Goal: Task Accomplishment & Management: Use online tool/utility

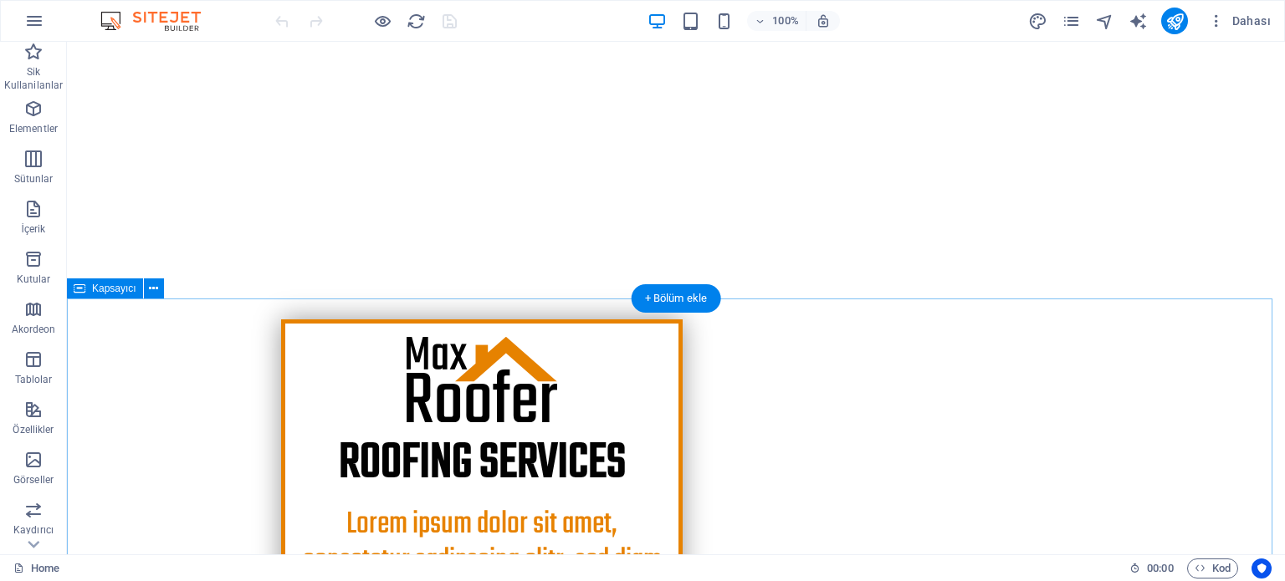
scroll to position [251, 0]
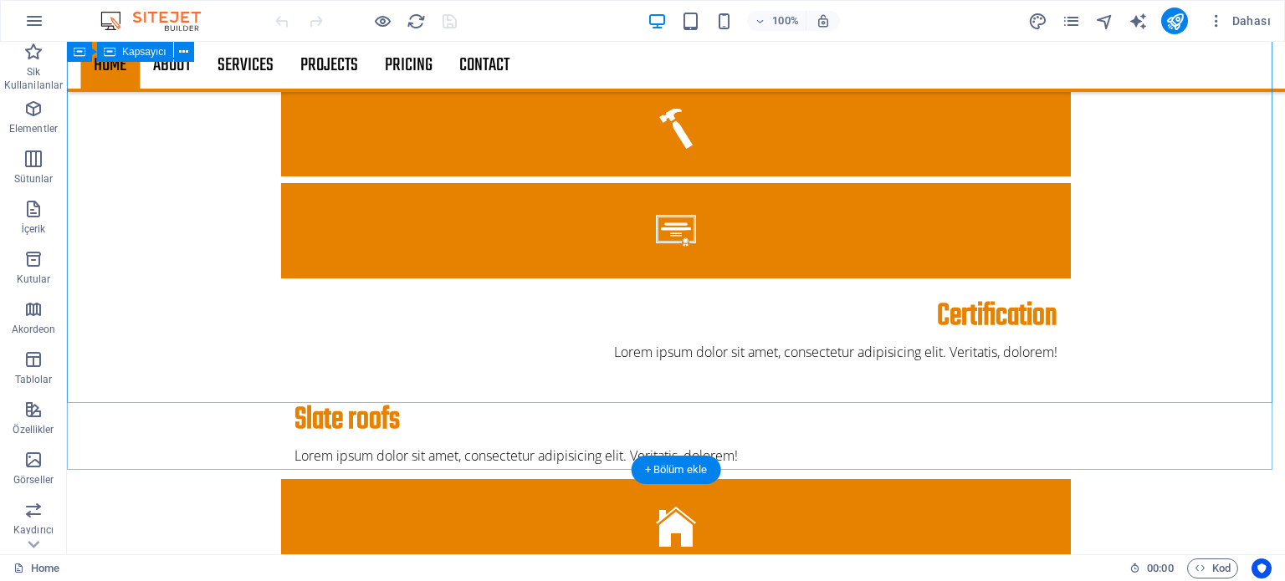
scroll to position [1422, 0]
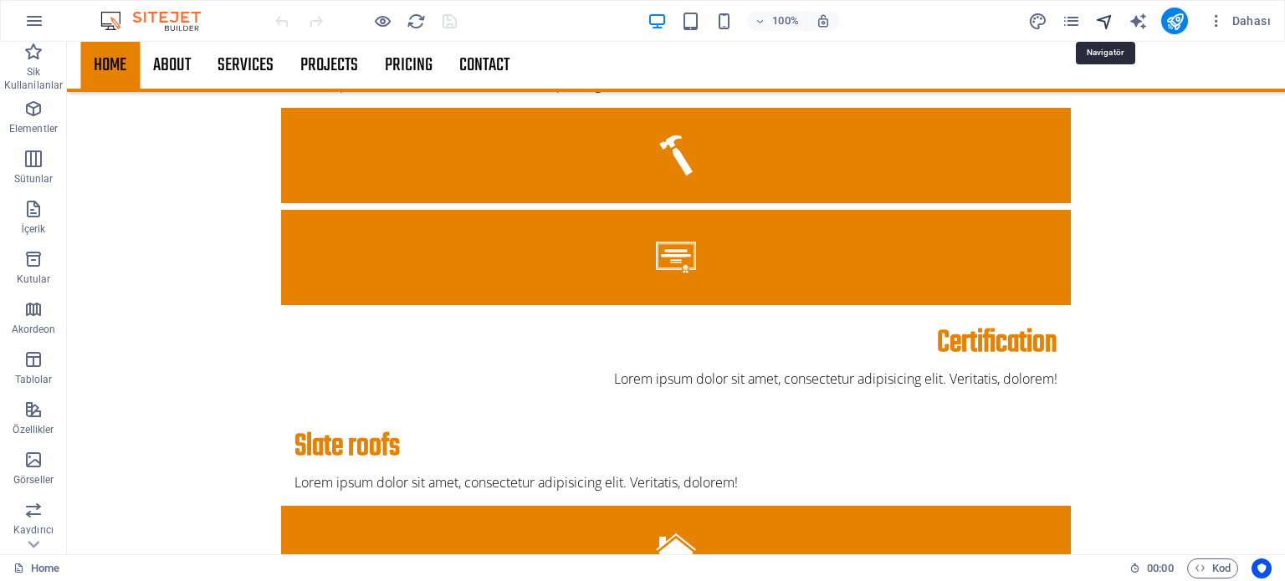
click at [1106, 20] on icon "navigator" at bounding box center [1104, 21] width 19 height 19
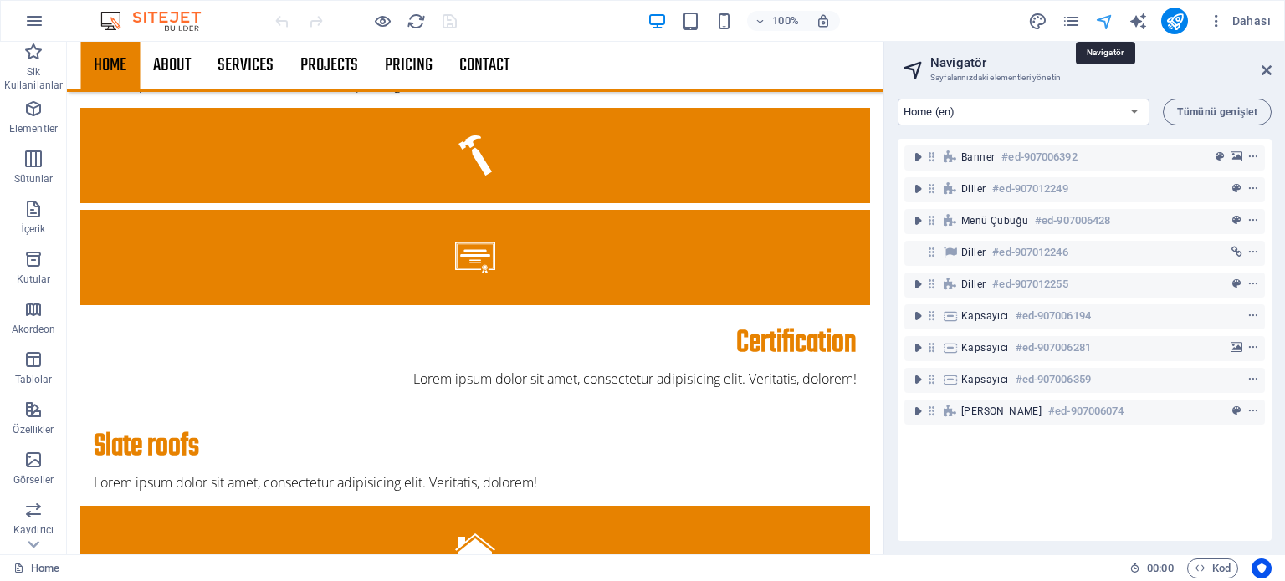
click at [1104, 22] on icon "navigator" at bounding box center [1104, 21] width 19 height 19
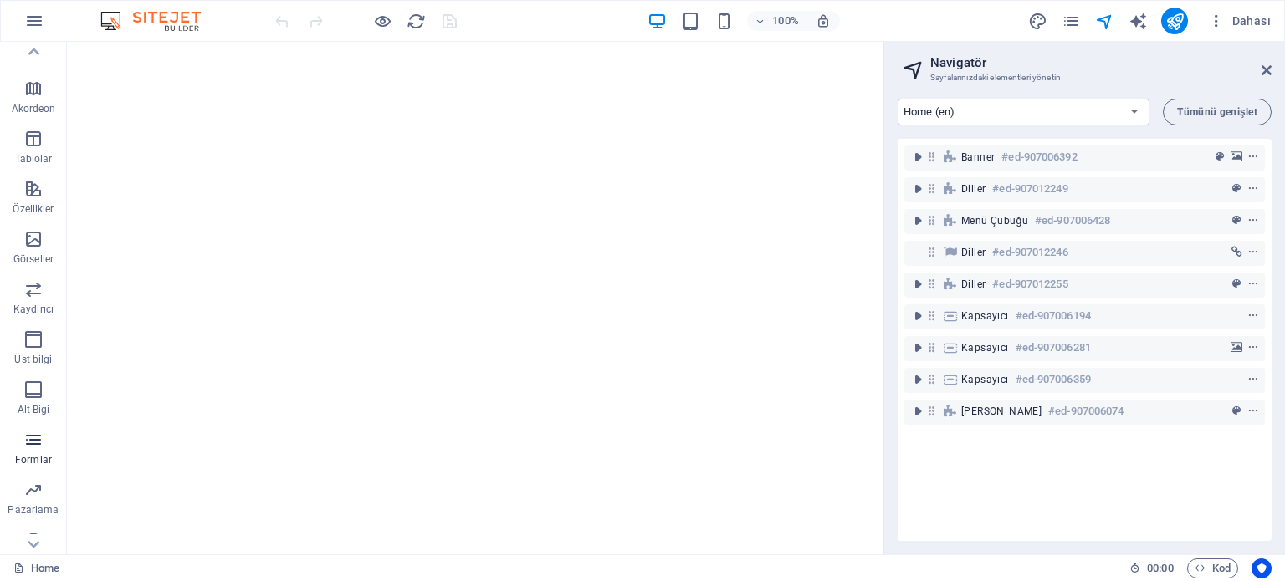
scroll to position [239, 0]
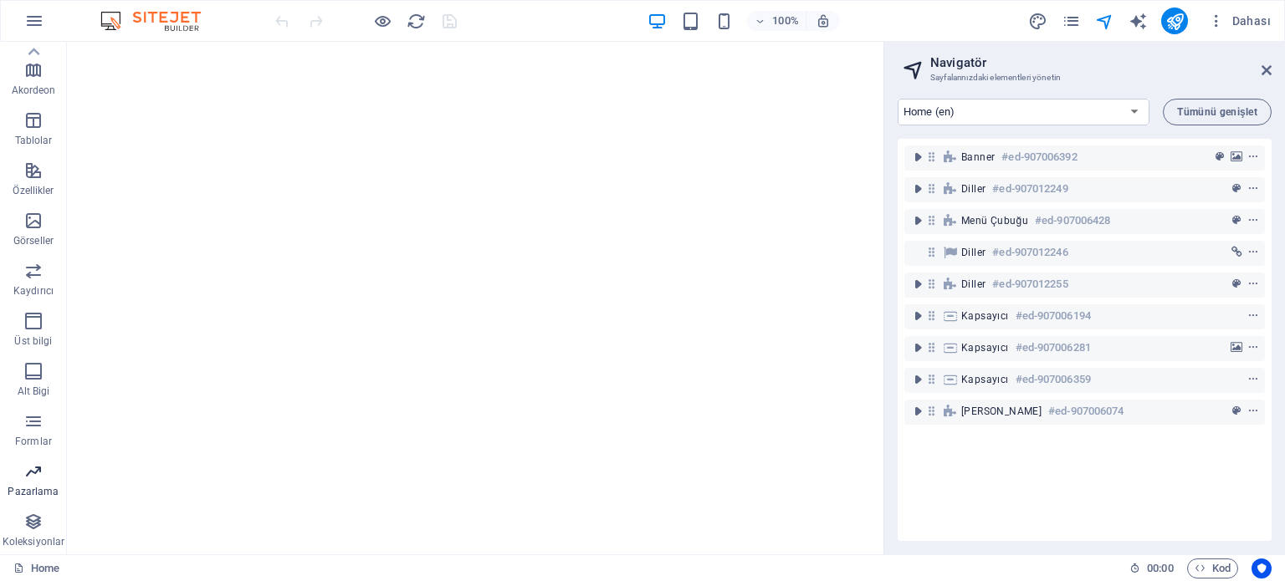
click at [26, 483] on span "Pazarlama" at bounding box center [33, 482] width 67 height 40
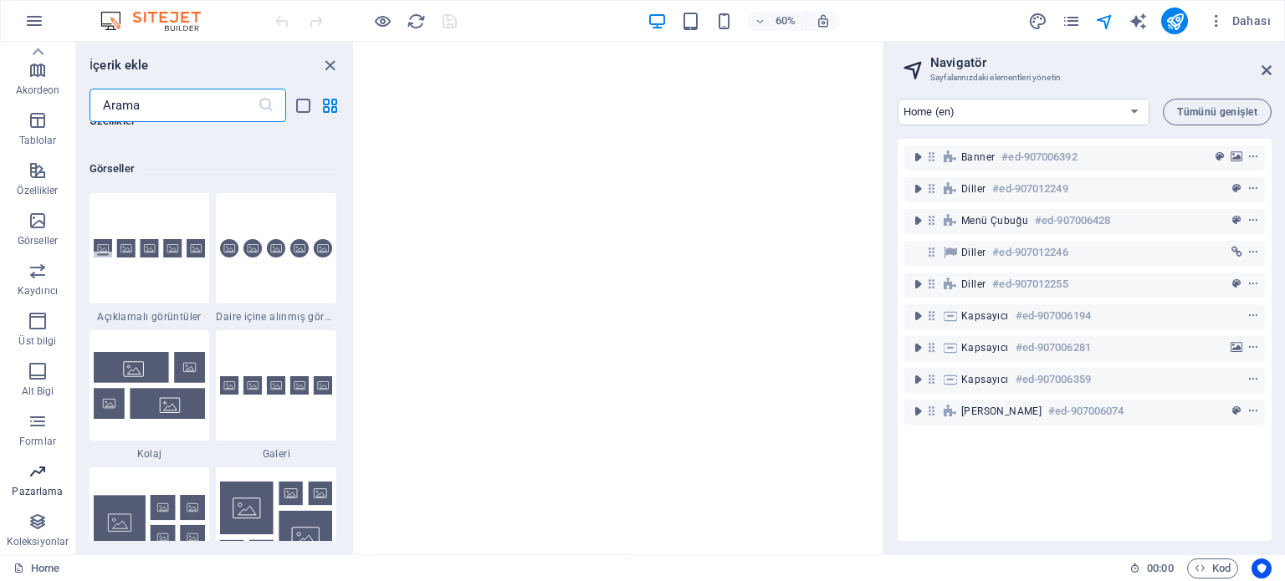
scroll to position [13624, 0]
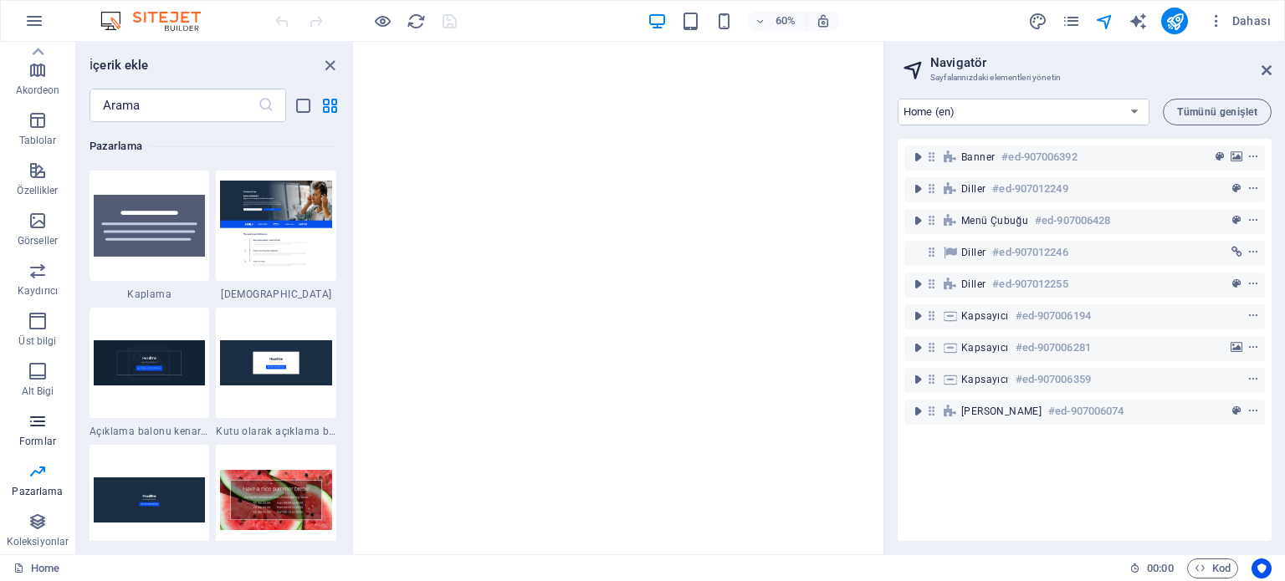
click at [28, 424] on icon "button" at bounding box center [38, 422] width 20 height 20
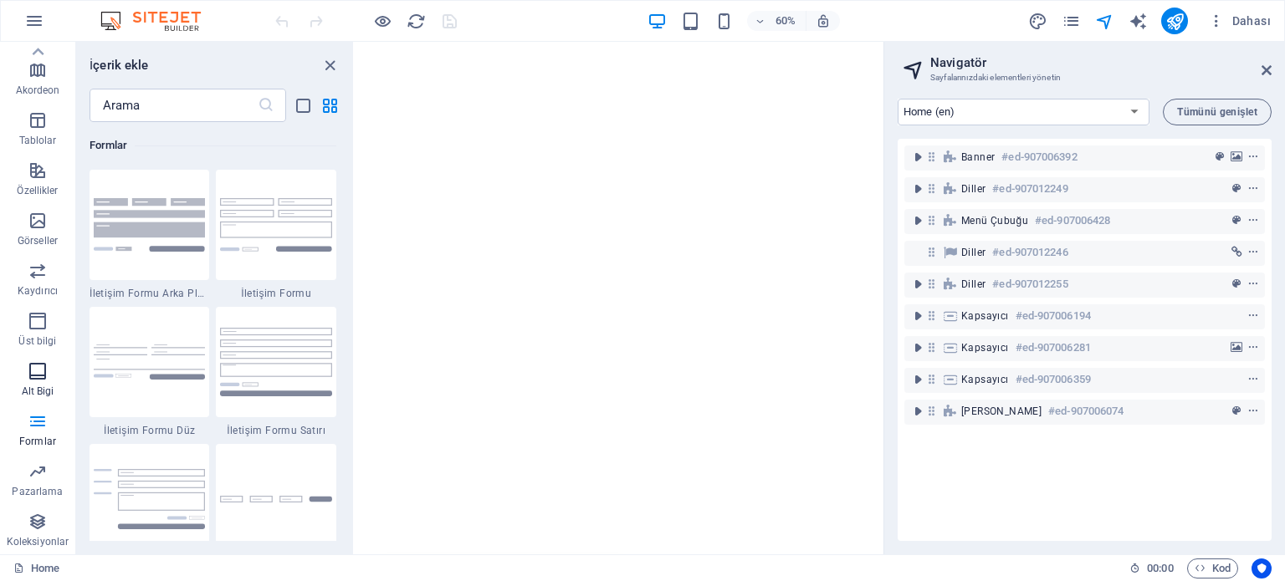
click at [29, 380] on icon "button" at bounding box center [38, 371] width 20 height 20
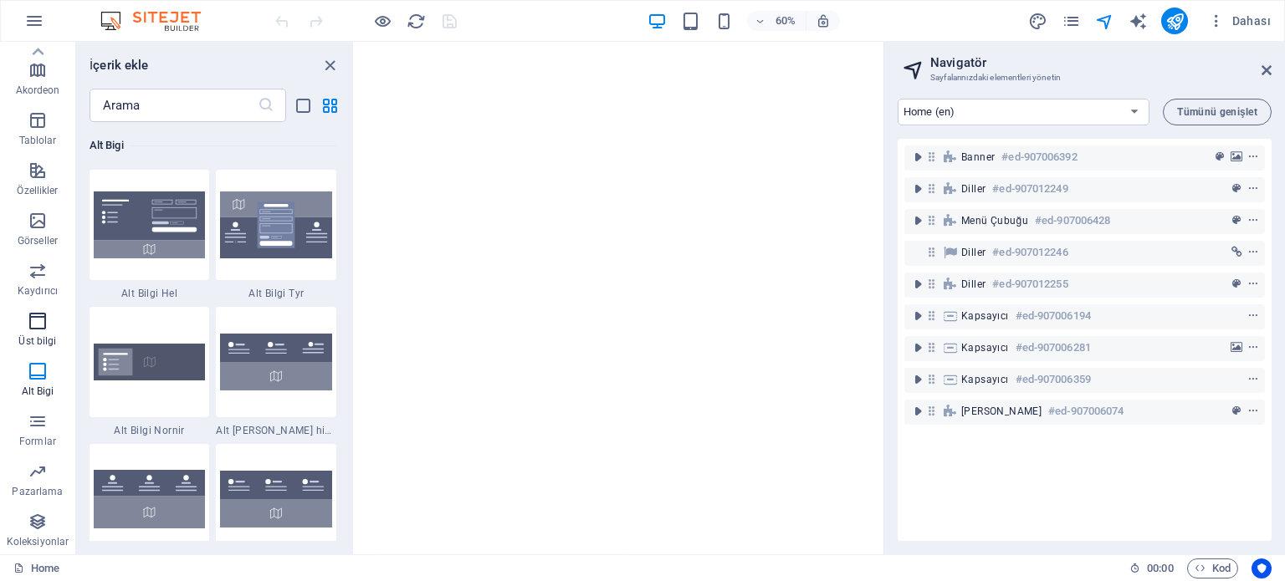
click at [30, 340] on p "Üst bilgi" at bounding box center [37, 341] width 38 height 13
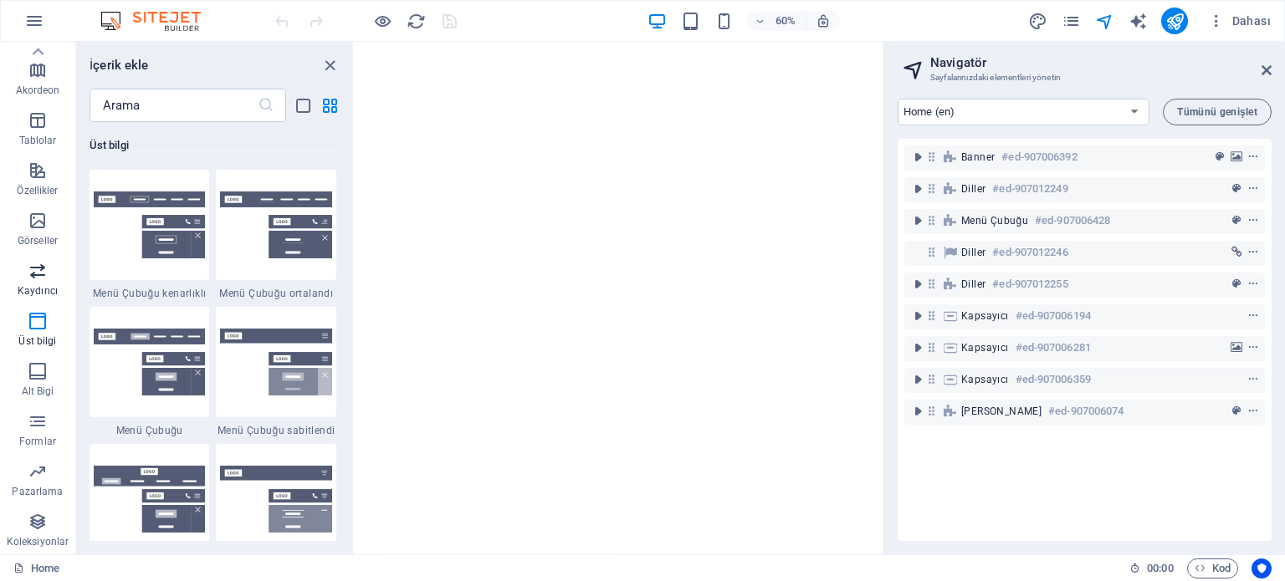
click at [33, 282] on span "Kaydırıcı" at bounding box center [37, 281] width 75 height 40
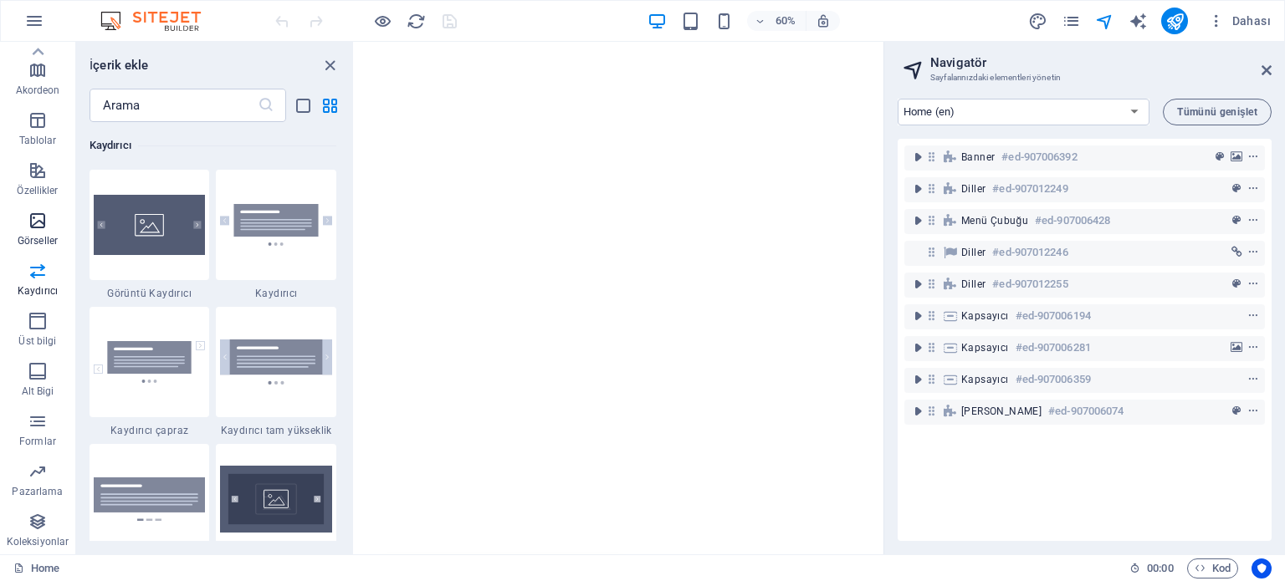
click at [40, 227] on icon "button" at bounding box center [38, 221] width 20 height 20
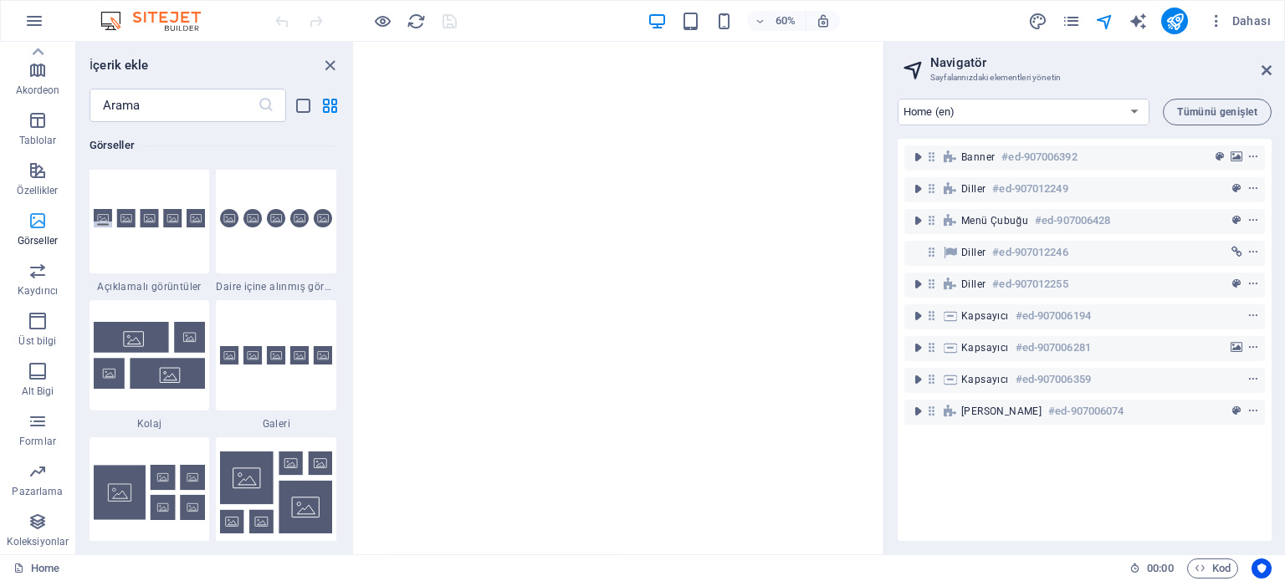
scroll to position [8481, 0]
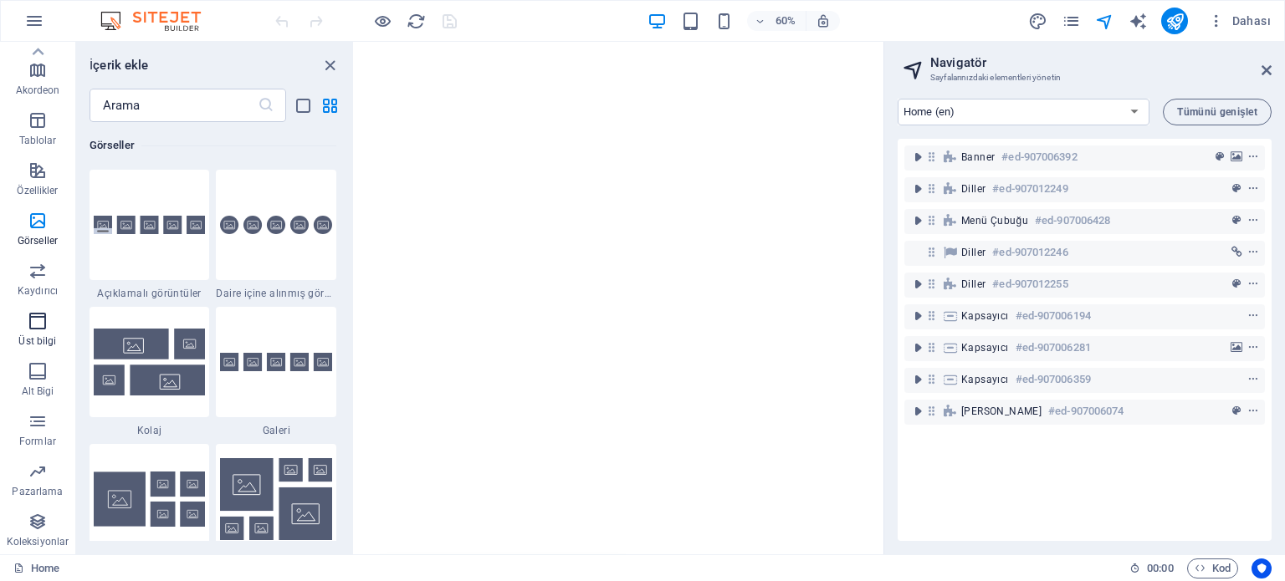
click at [40, 323] on icon "button" at bounding box center [38, 321] width 20 height 20
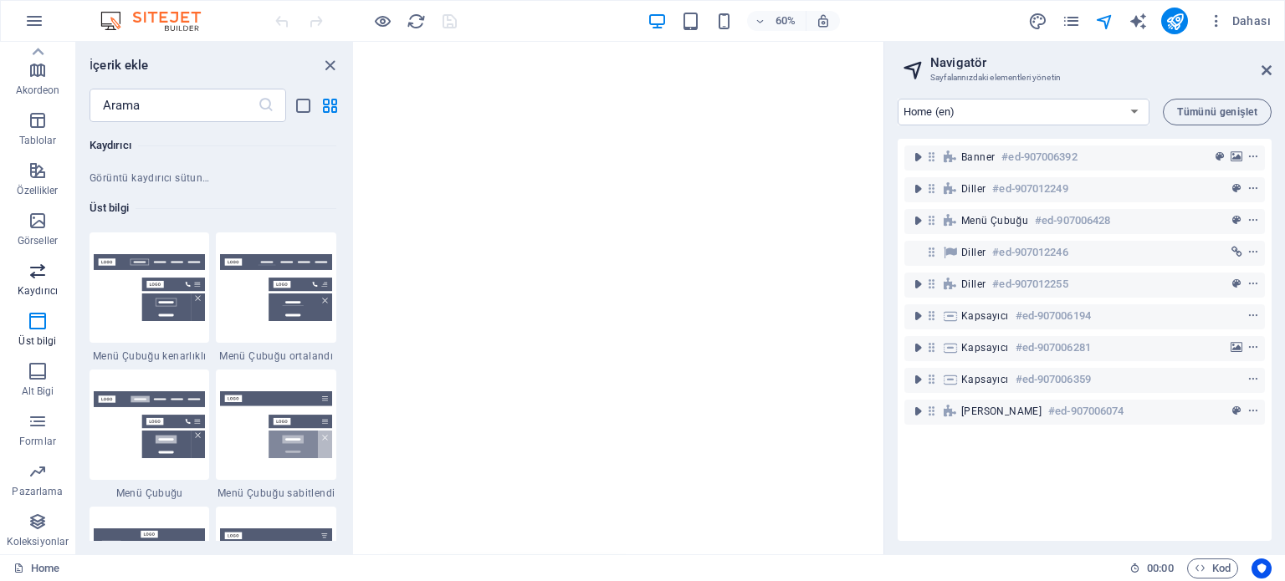
scroll to position [10010, 0]
click at [27, 288] on p "Kaydırıcı" at bounding box center [38, 290] width 40 height 13
click at [37, 281] on span "Kaydırıcı" at bounding box center [37, 281] width 75 height 40
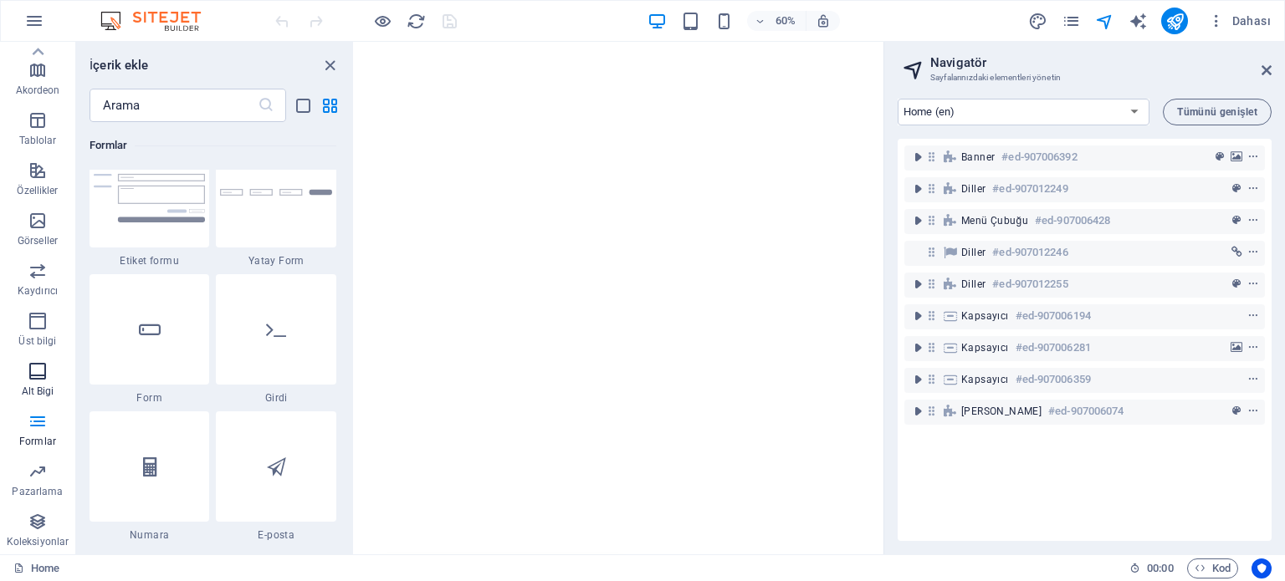
scroll to position [0, 0]
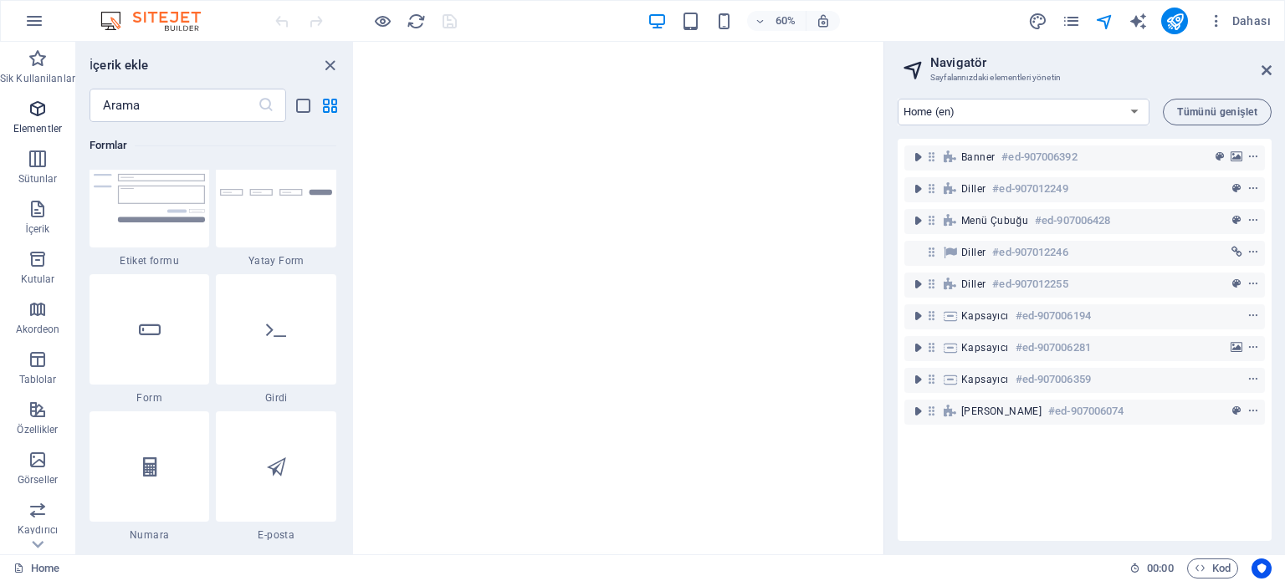
click at [40, 113] on icon "button" at bounding box center [38, 109] width 20 height 20
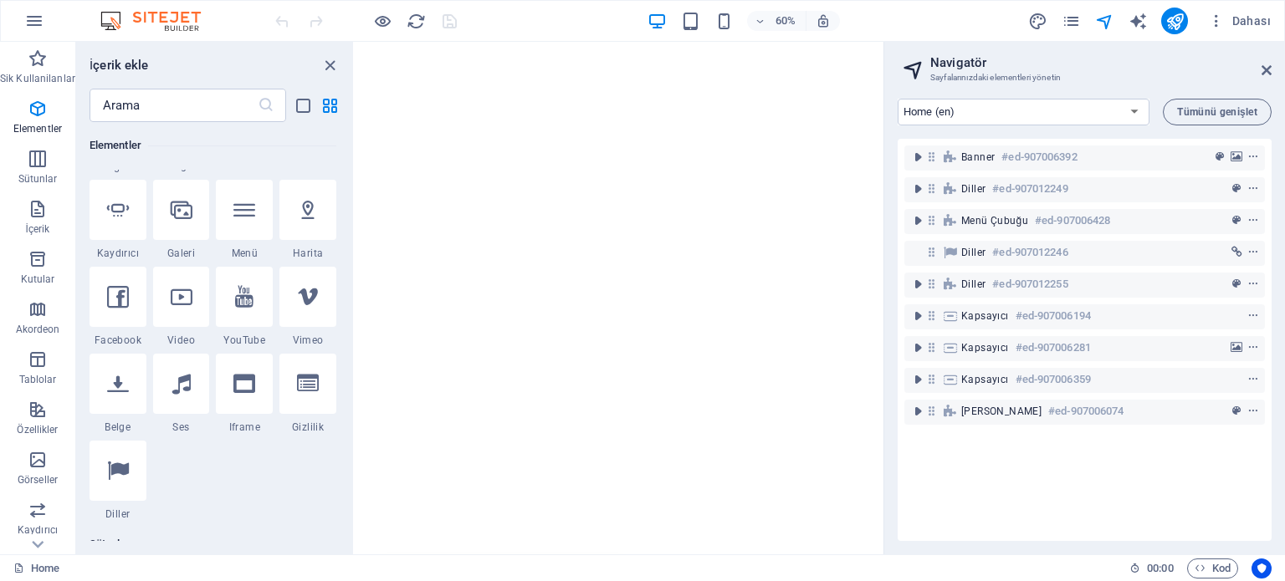
scroll to position [178, 0]
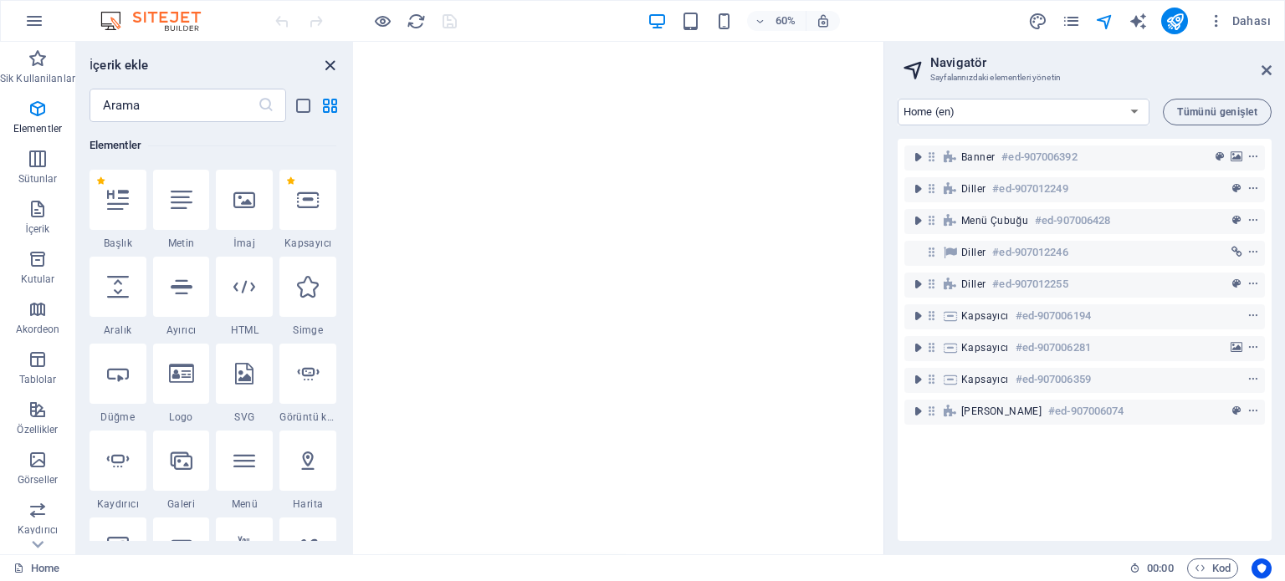
click at [322, 60] on icon "close panel" at bounding box center [329, 65] width 19 height 19
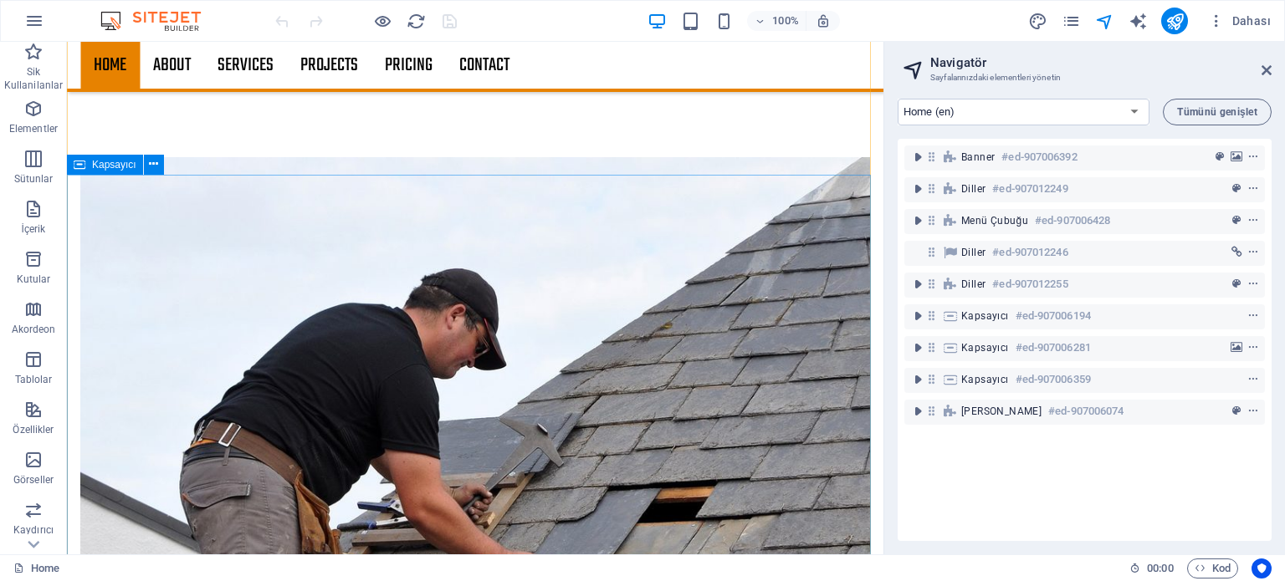
scroll to position [2757, 0]
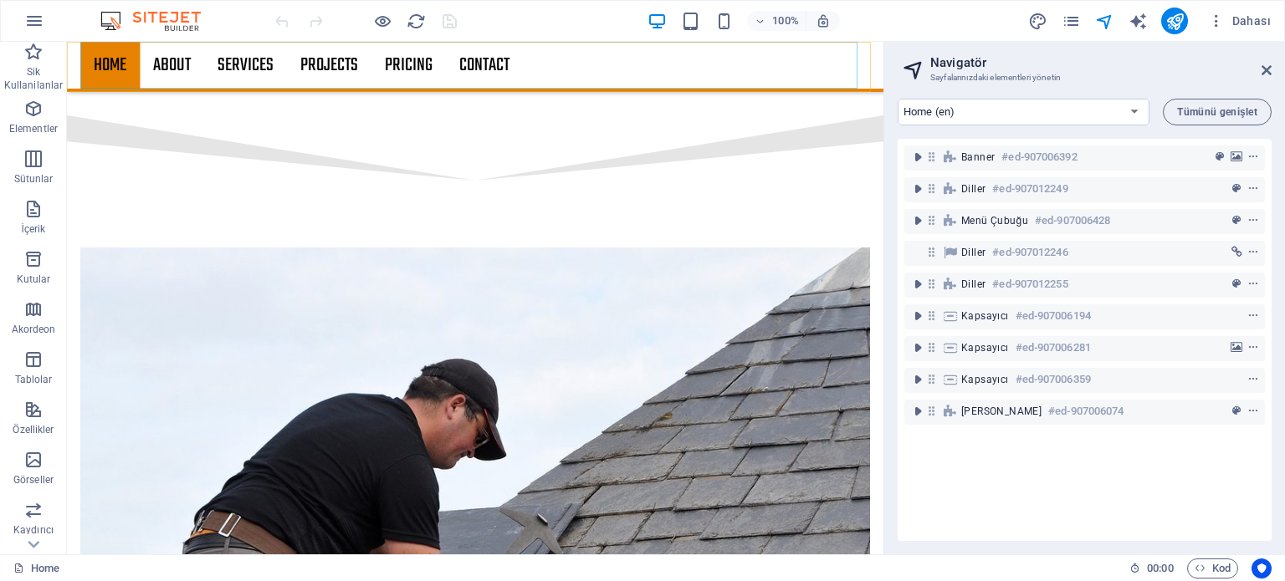
click at [171, 64] on nav "Home About Services Projects Project-detail Pricing Contact" at bounding box center [475, 65] width 790 height 47
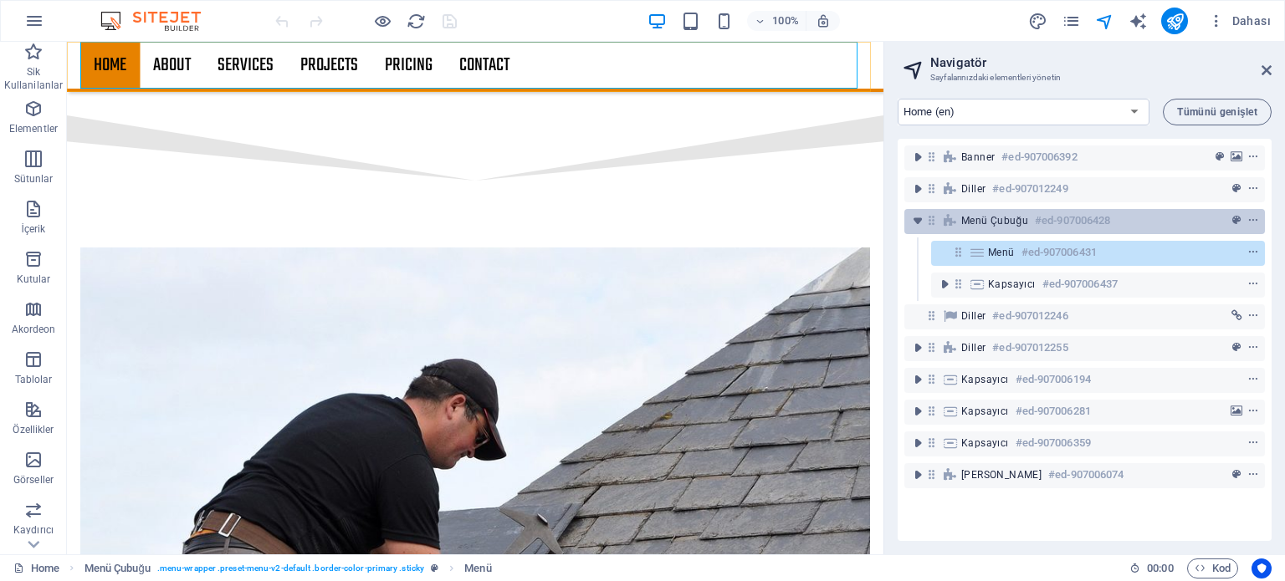
click at [1010, 226] on span "Menü Çubuğu" at bounding box center [994, 220] width 67 height 13
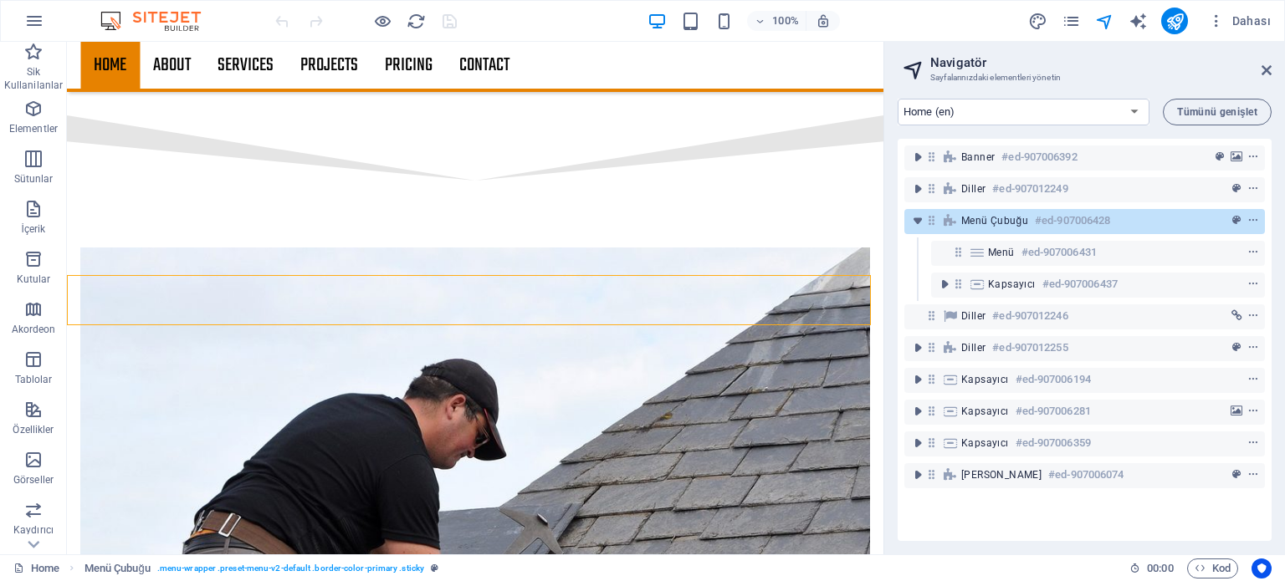
scroll to position [2524, 0]
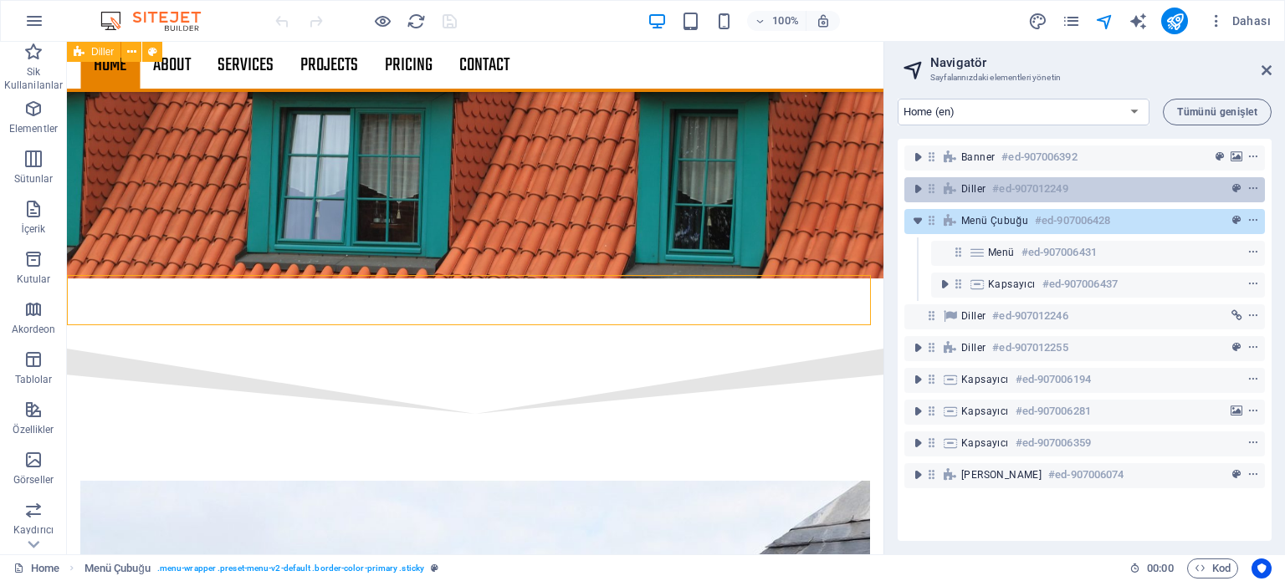
click at [966, 188] on span "Diller" at bounding box center [973, 188] width 24 height 13
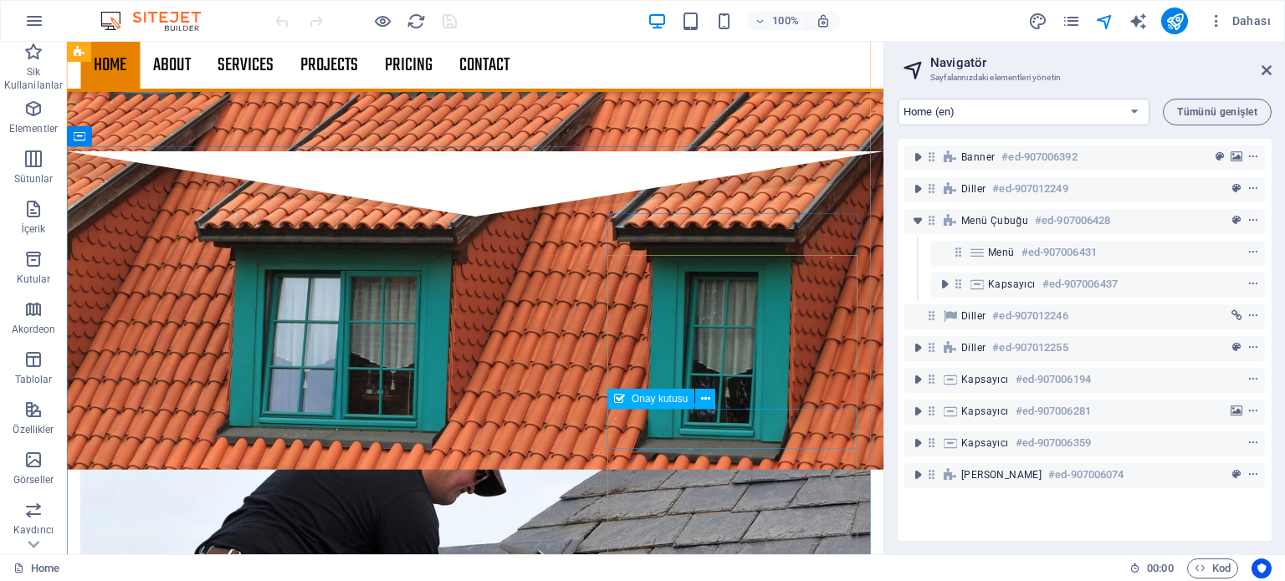
scroll to position [2924, 0]
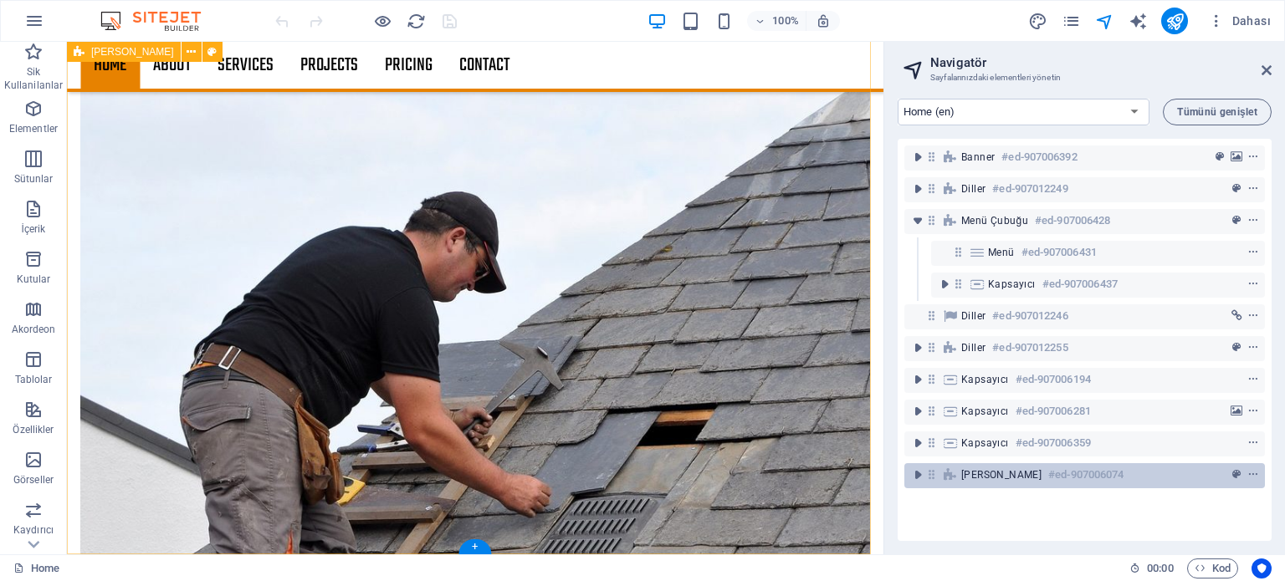
click at [995, 473] on span "[PERSON_NAME]" at bounding box center [1001, 474] width 80 height 13
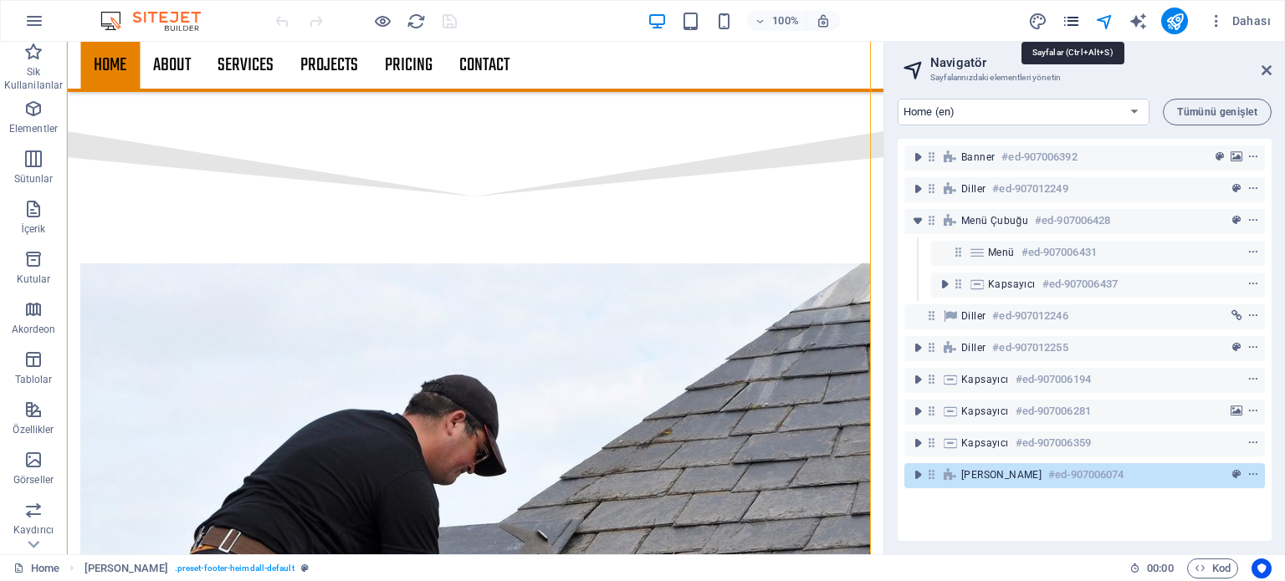
click at [1075, 20] on icon "pages" at bounding box center [1070, 21] width 19 height 19
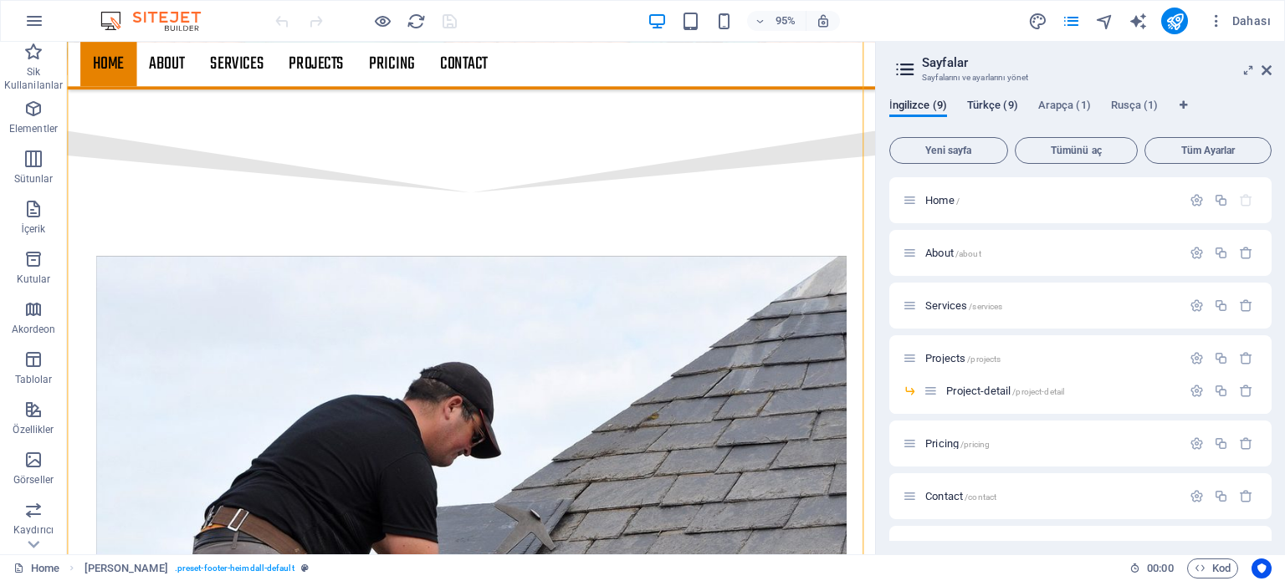
click at [987, 106] on span "Türkçe (9)" at bounding box center [992, 106] width 51 height 23
click at [958, 253] on span "Hakkimizda /hakkimizda" at bounding box center [977, 253] width 105 height 13
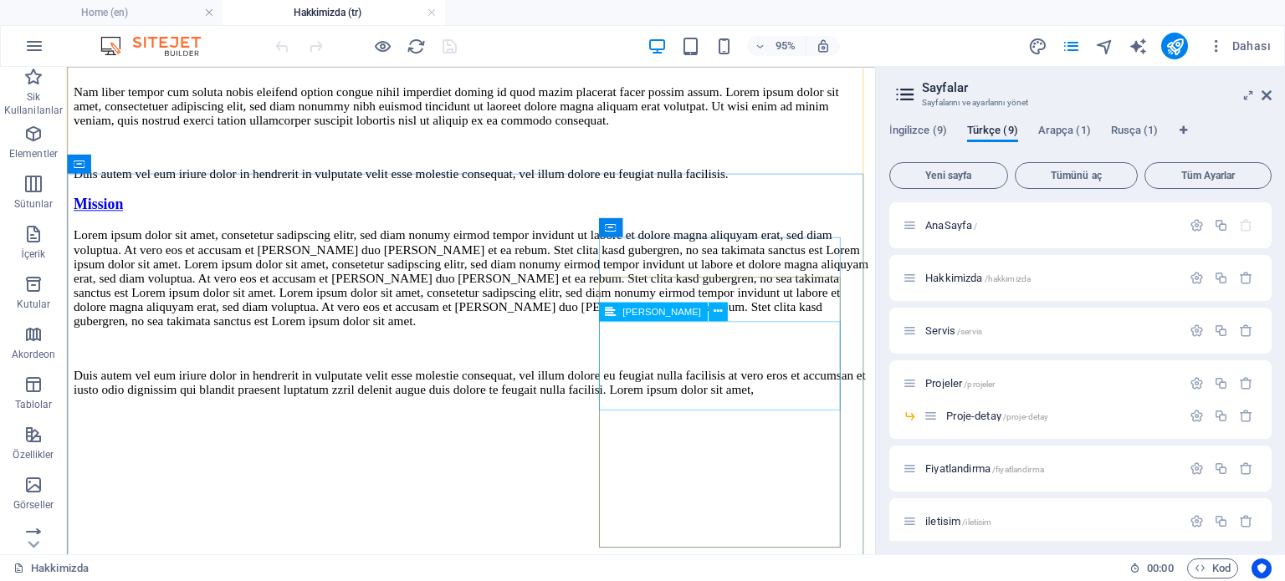
scroll to position [4513, 0]
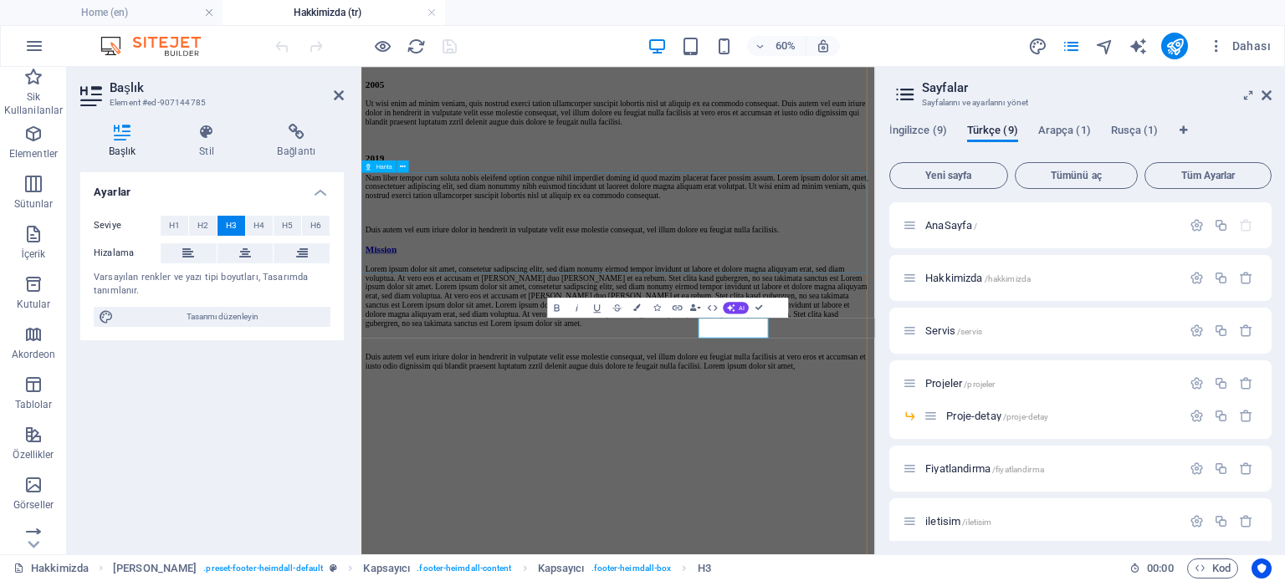
scroll to position [4213, 0]
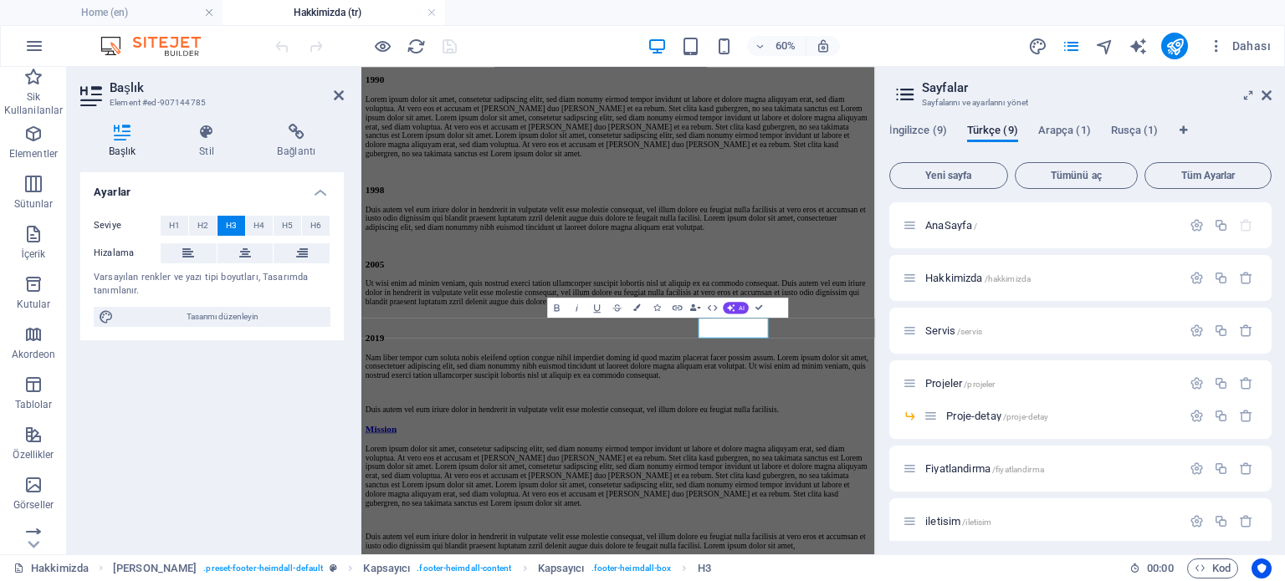
click at [921, 123] on div "İngilizce (9) Türkçe (9) Arapça (1) Rusça (1) Yeni sayfa Tümünü aç Tüm Ayarlar …" at bounding box center [1080, 332] width 409 height 444
click at [917, 132] on span "İngilizce (9)" at bounding box center [918, 131] width 58 height 23
click at [954, 228] on span "Home /" at bounding box center [942, 225] width 34 height 13
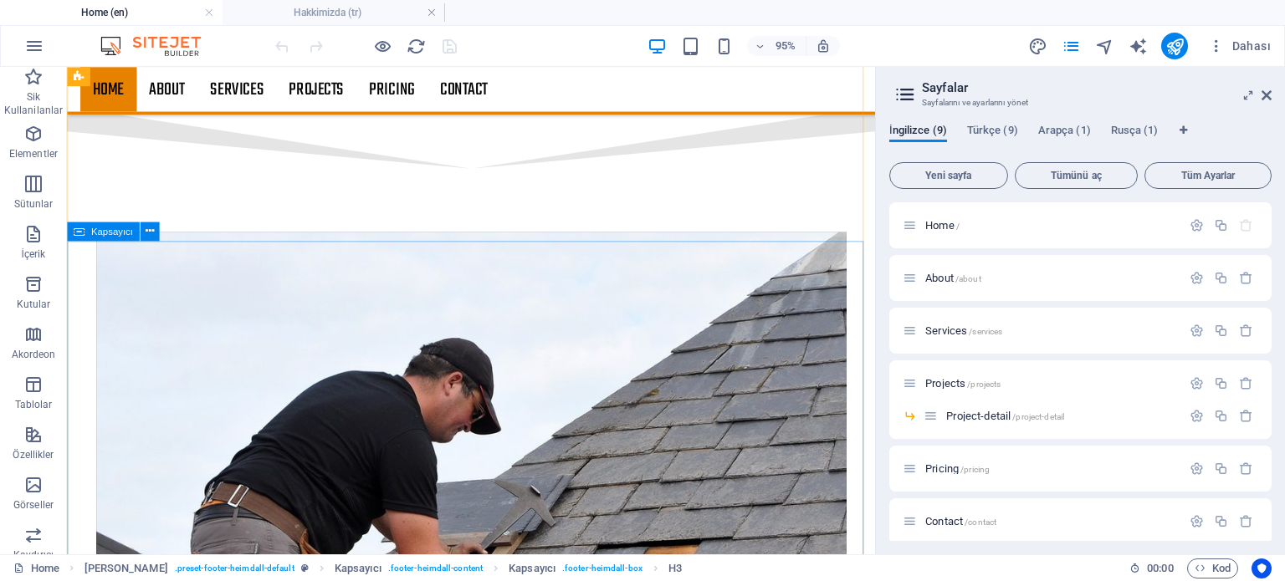
scroll to position [2784, 0]
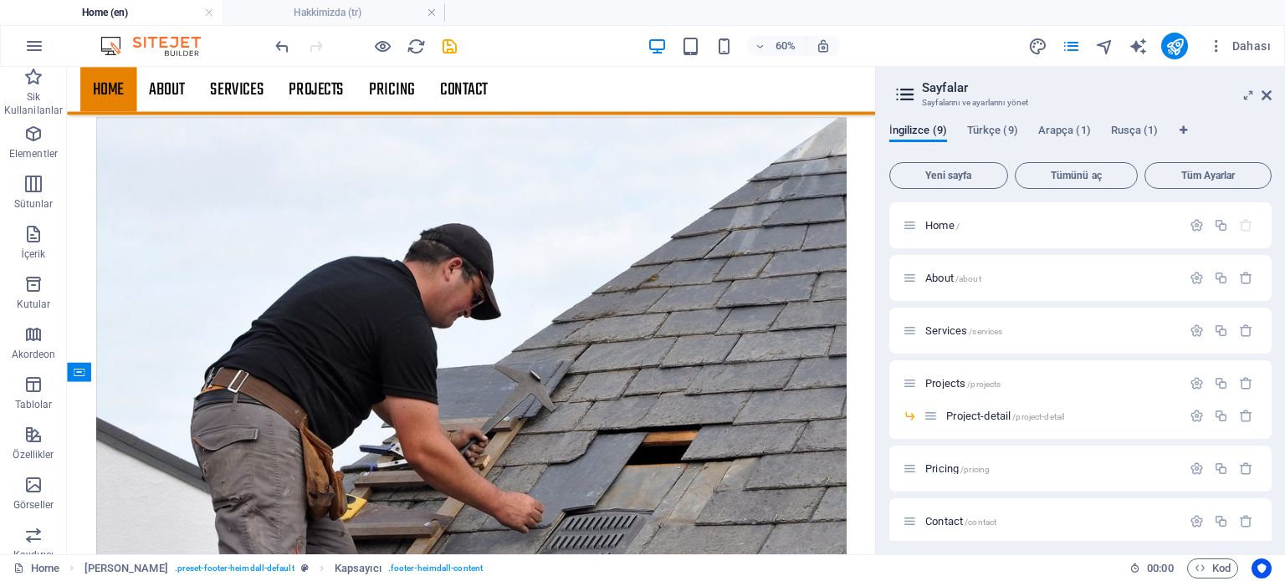
scroll to position [2636, 0]
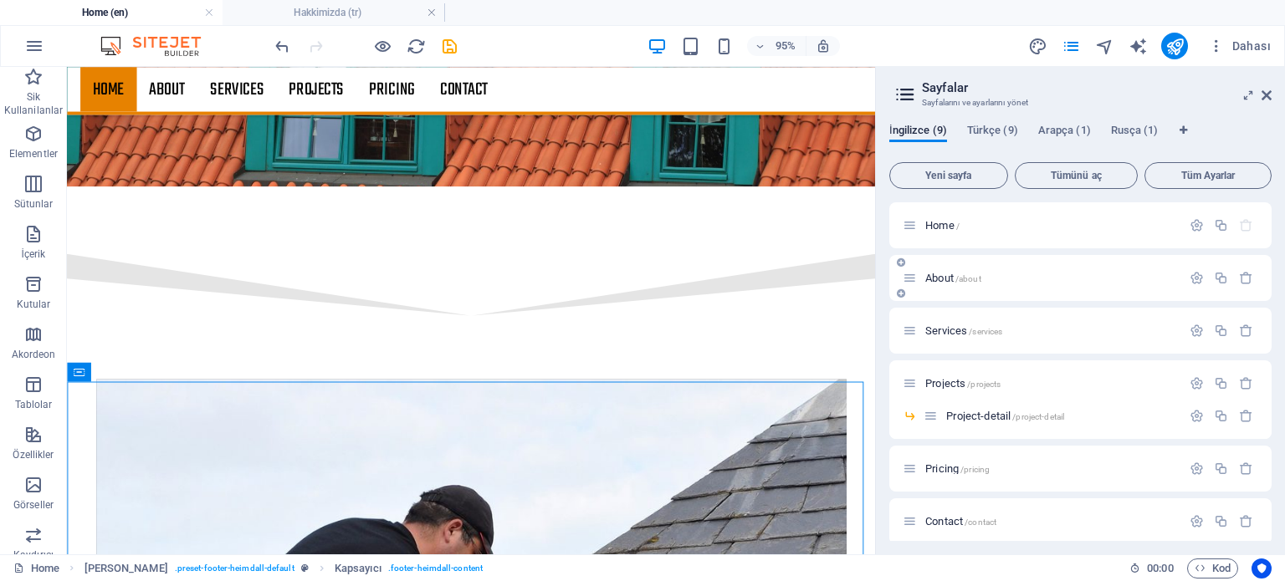
click at [954, 277] on span "About /about" at bounding box center [953, 278] width 56 height 13
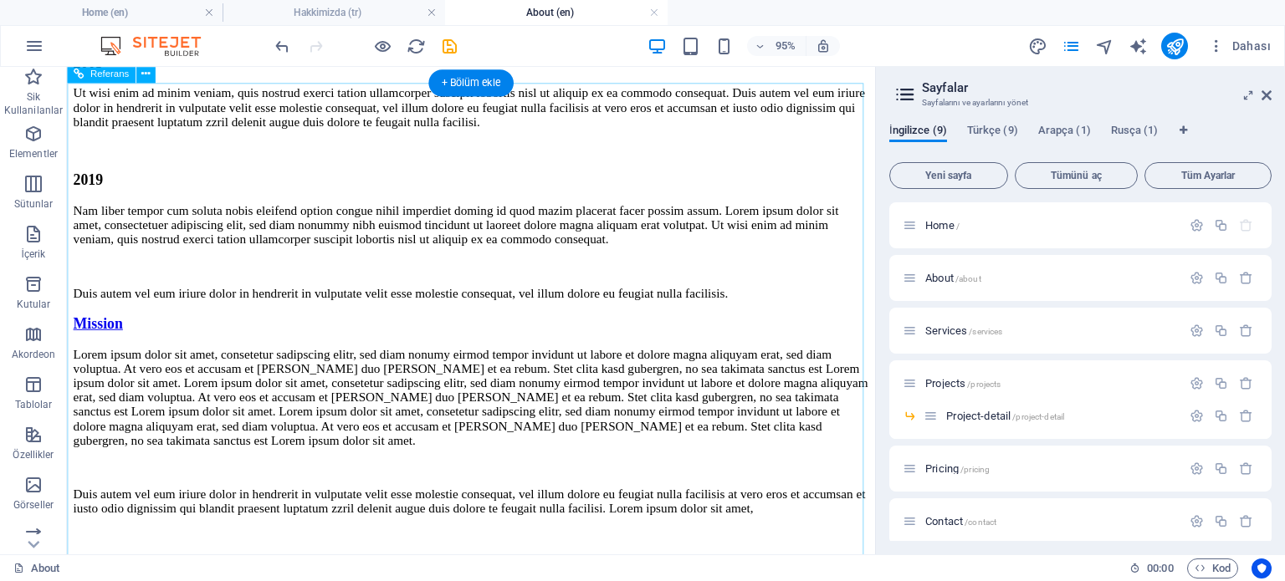
scroll to position [4533, 0]
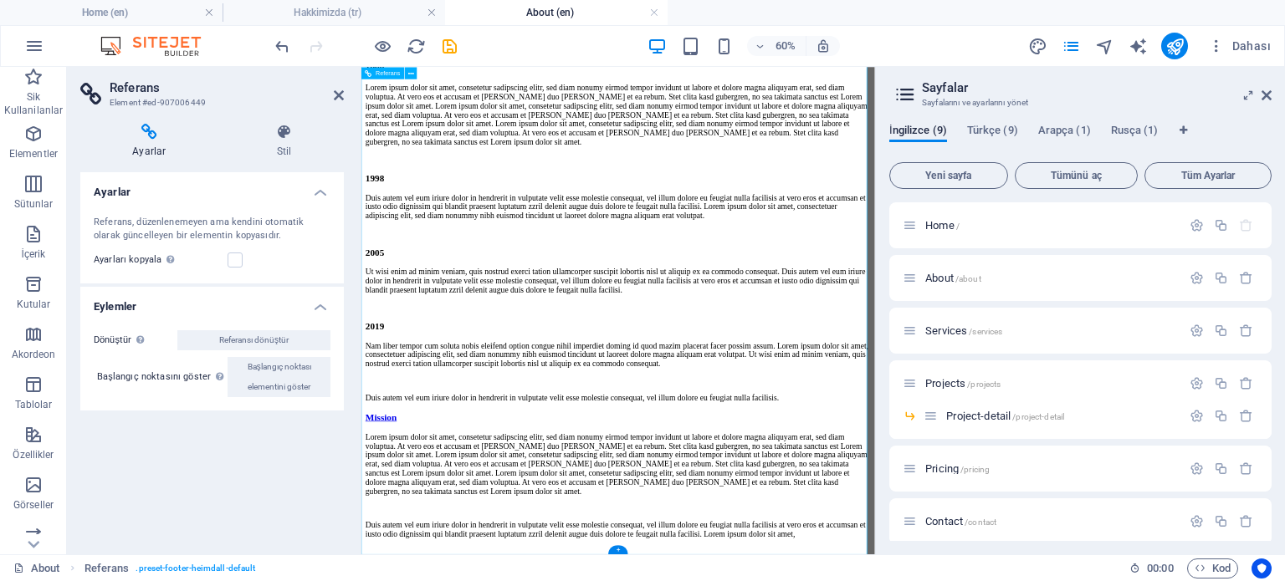
click at [279, 133] on icon at bounding box center [284, 132] width 119 height 17
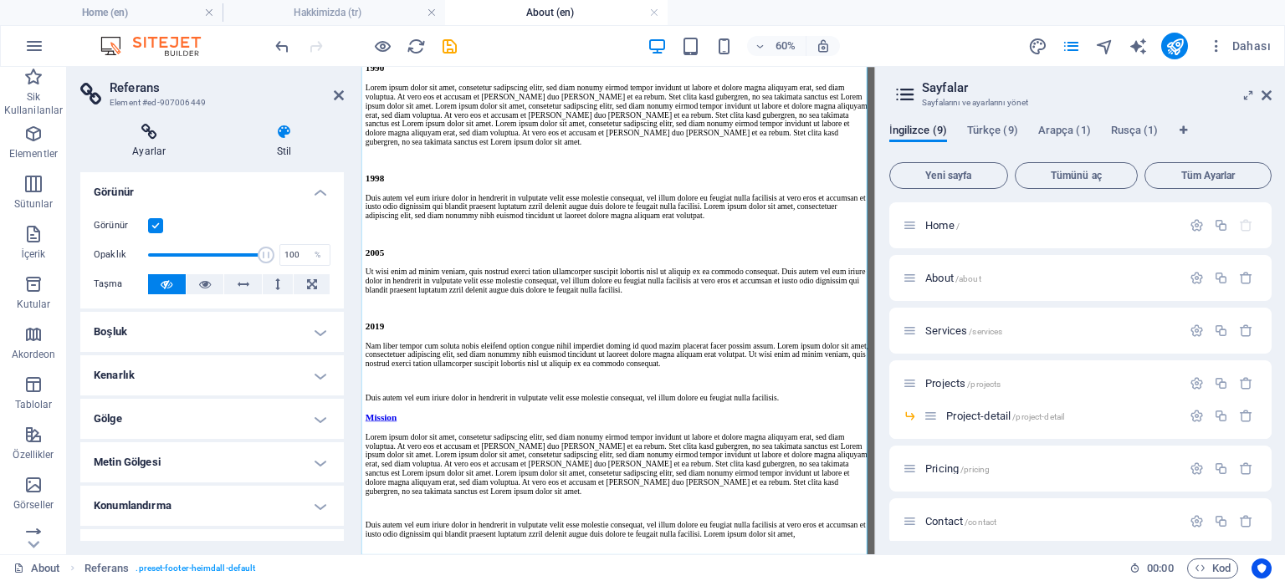
click at [171, 136] on icon at bounding box center [149, 132] width 138 height 17
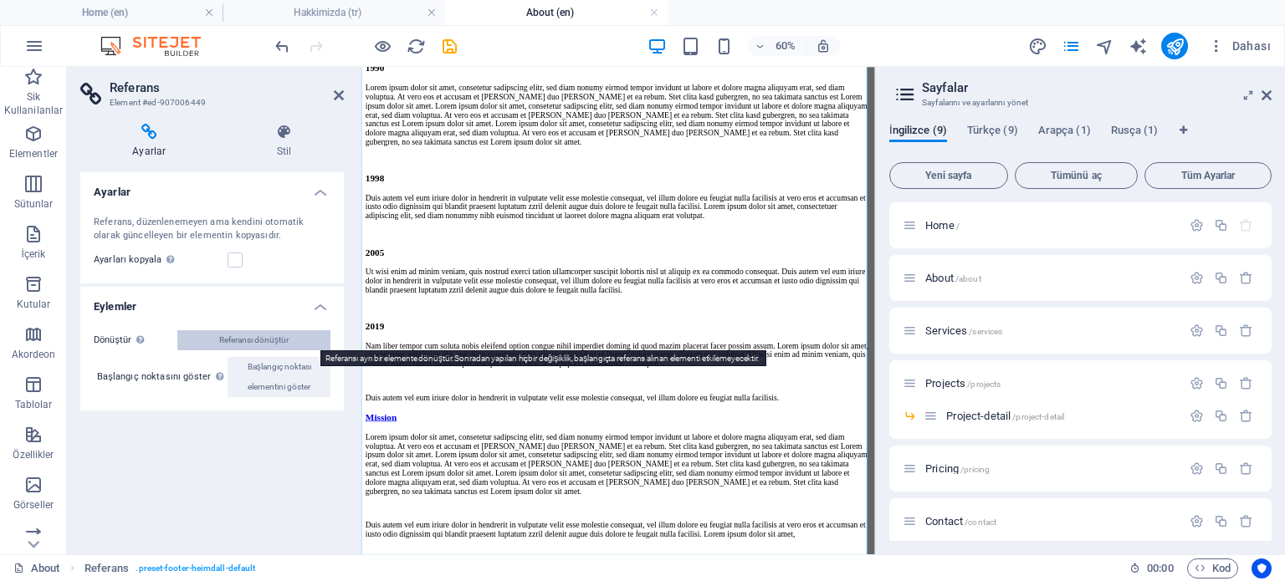
click at [258, 339] on span "Referansı dönüştür" at bounding box center [253, 340] width 69 height 20
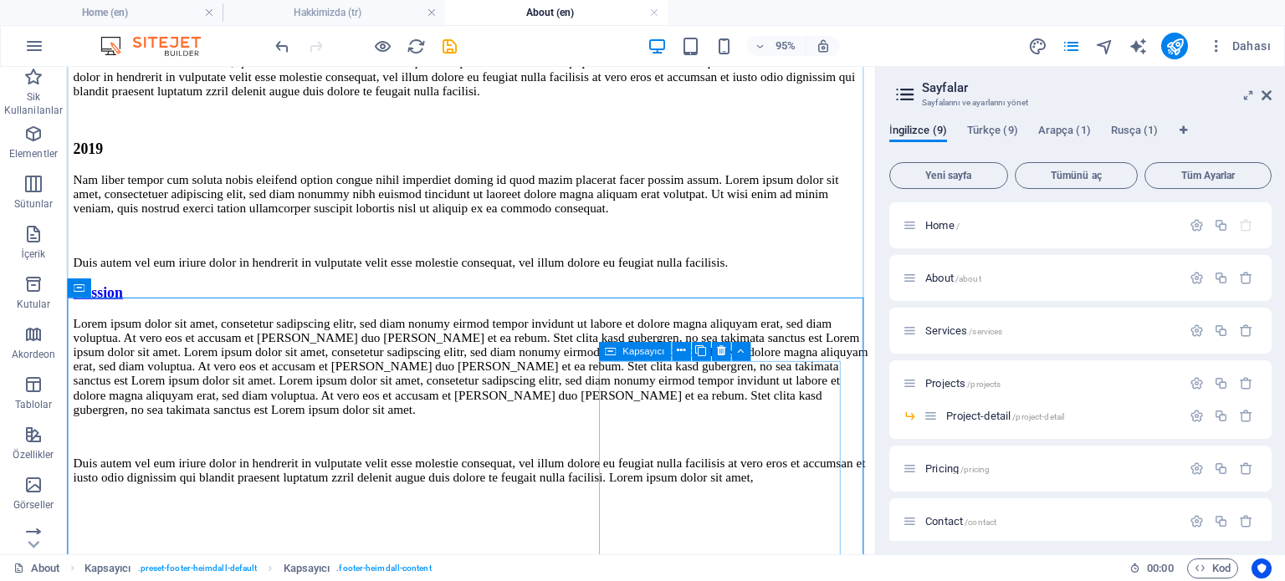
scroll to position [4400, 0]
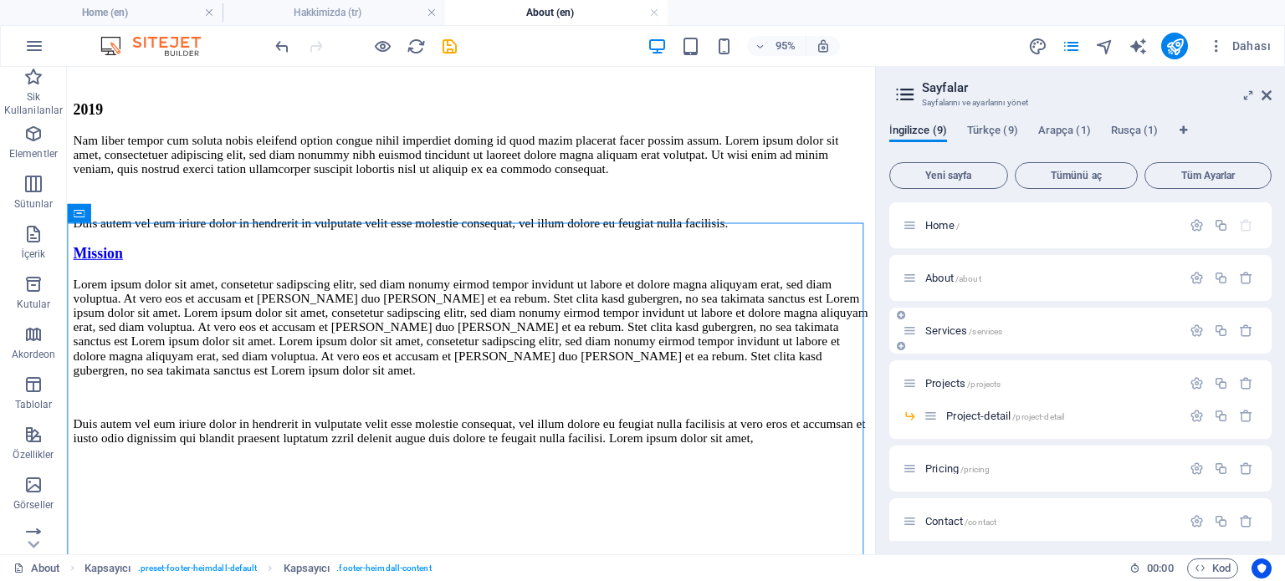
click at [931, 332] on span "Services /services" at bounding box center [963, 331] width 77 height 13
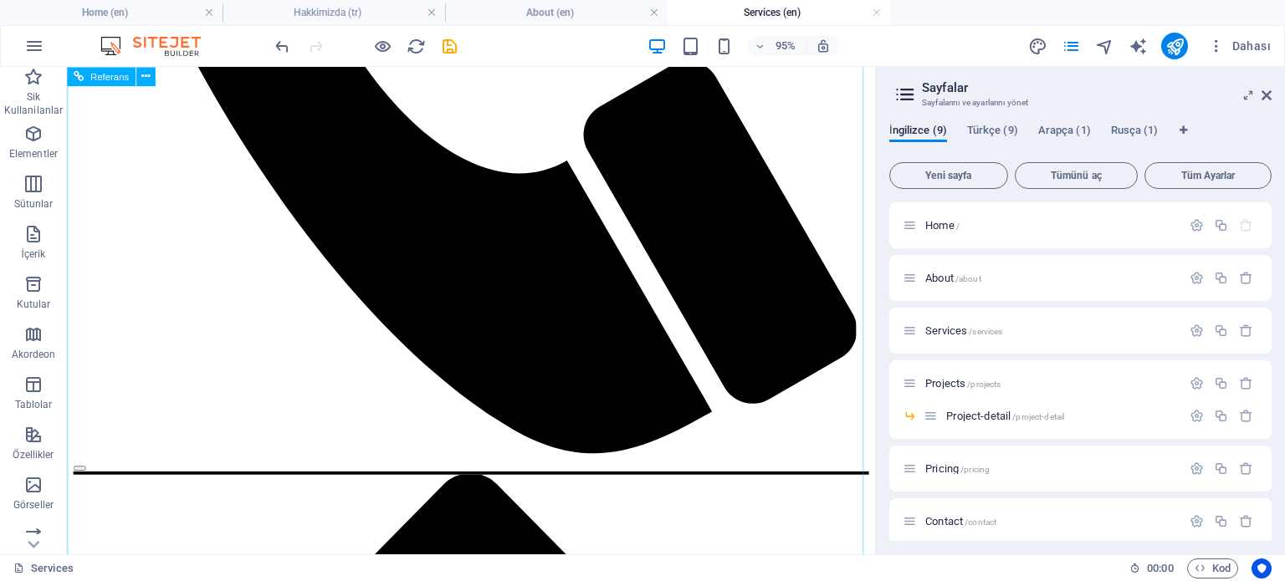
scroll to position [2612, 0]
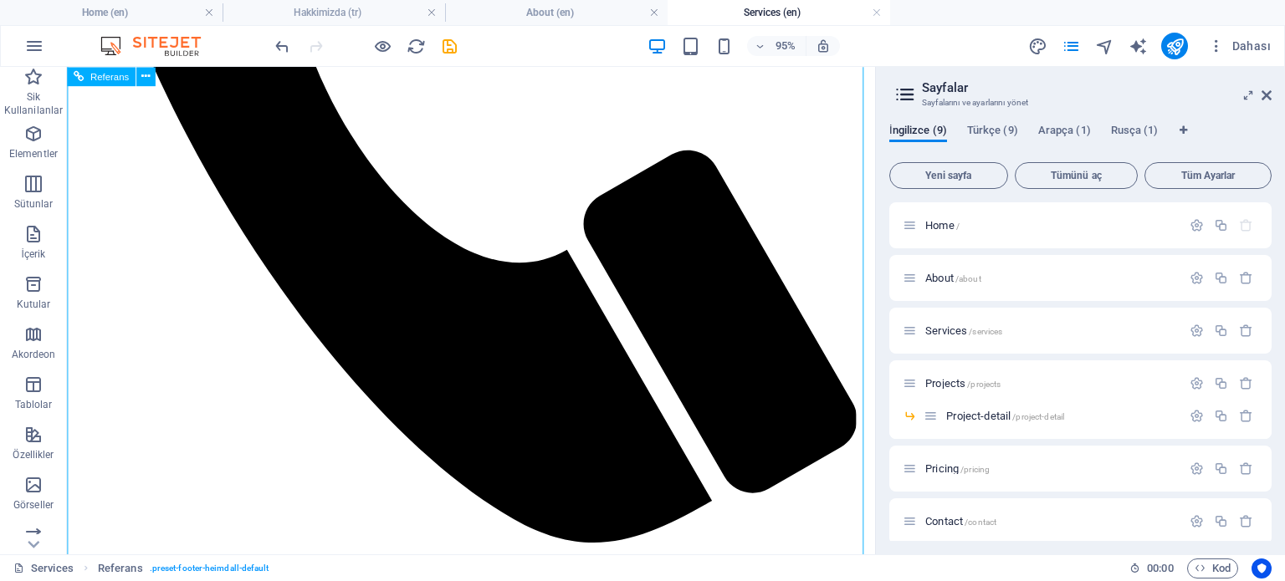
scroll to position [2391, 0]
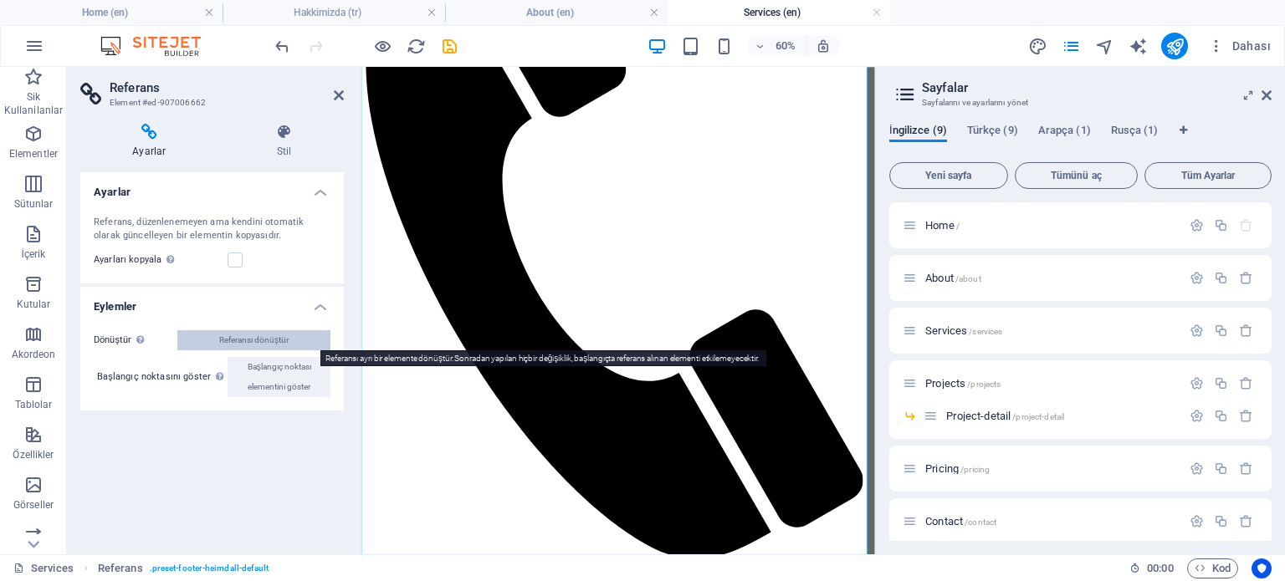
click at [287, 335] on span "Referansı dönüştür" at bounding box center [253, 340] width 69 height 20
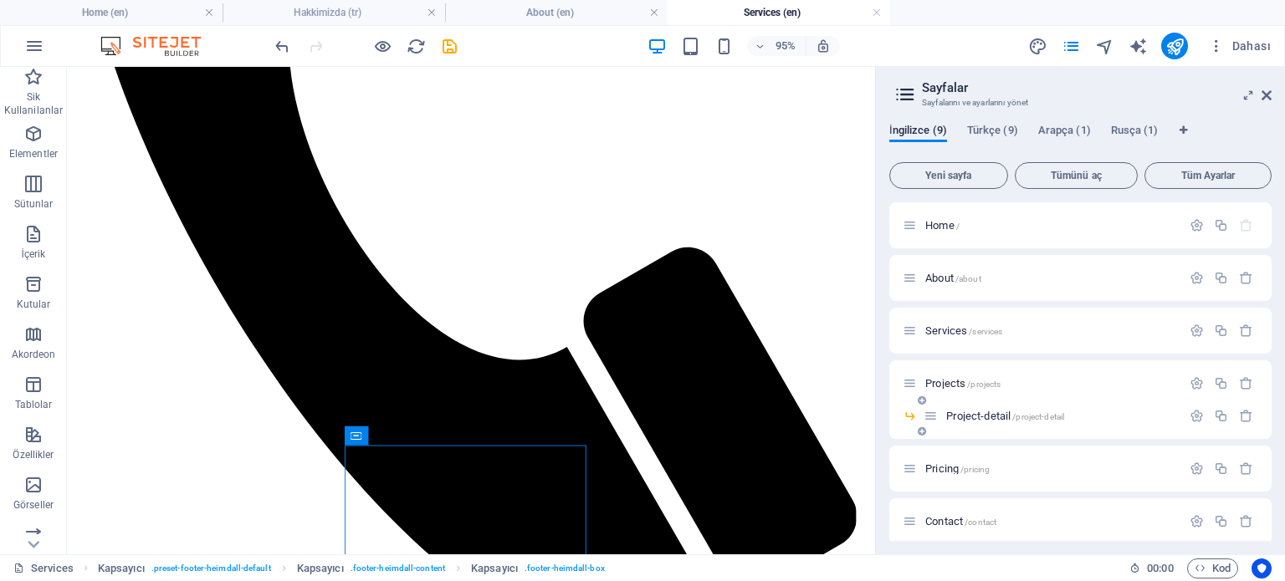
click at [990, 417] on span "Project-detail /project-detail" at bounding box center [1005, 416] width 118 height 13
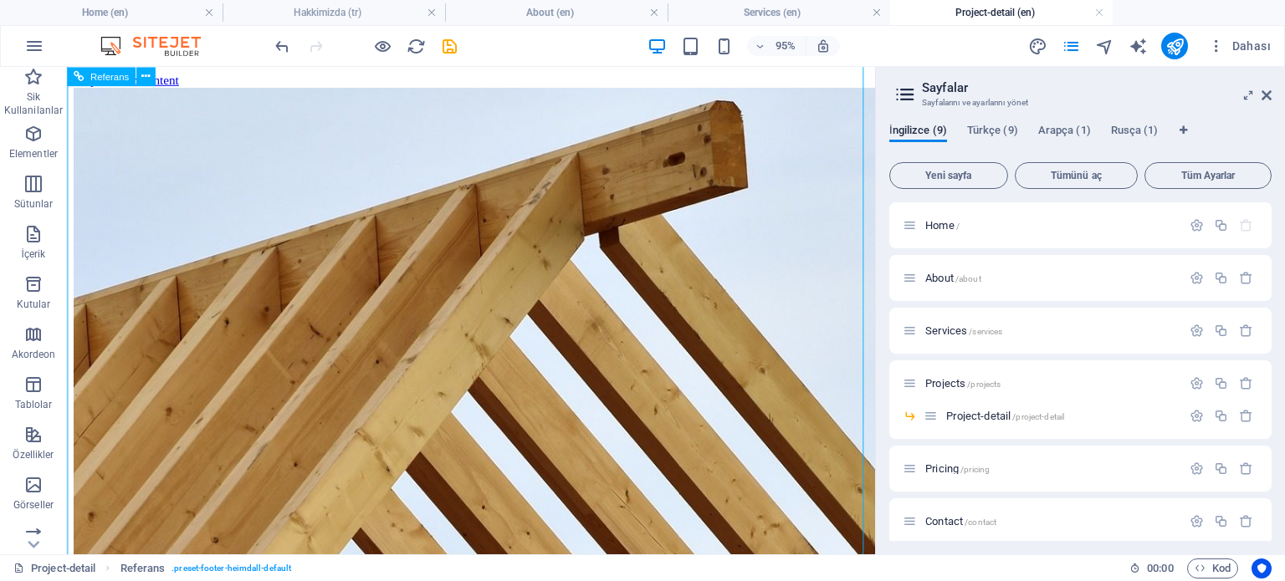
scroll to position [1874, 0]
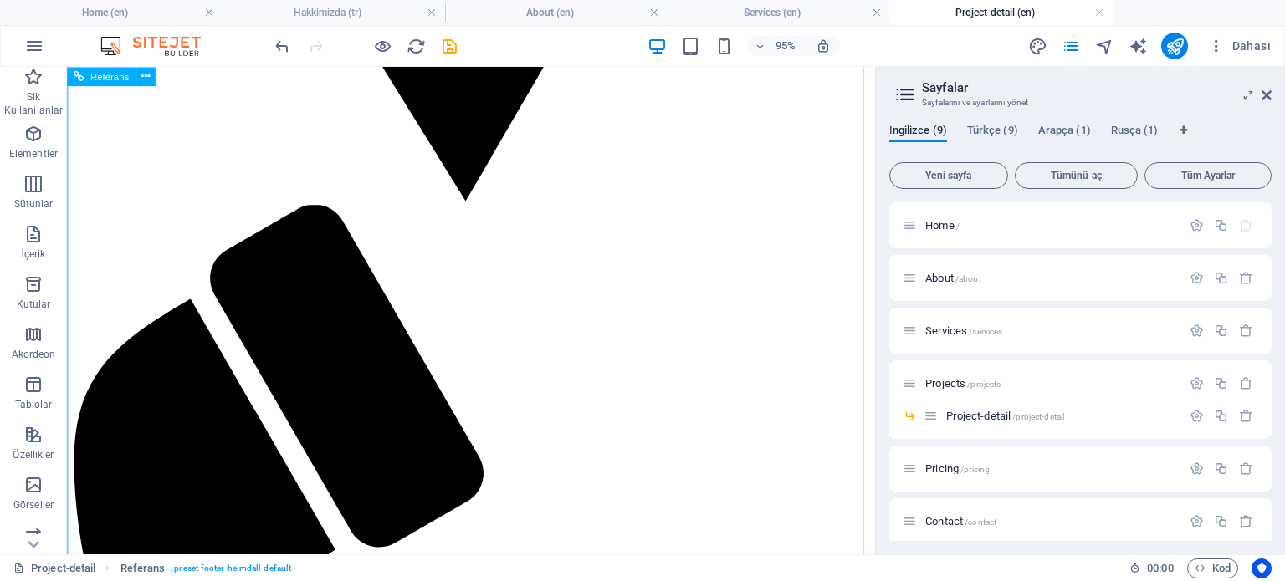
scroll to position [1742, 0]
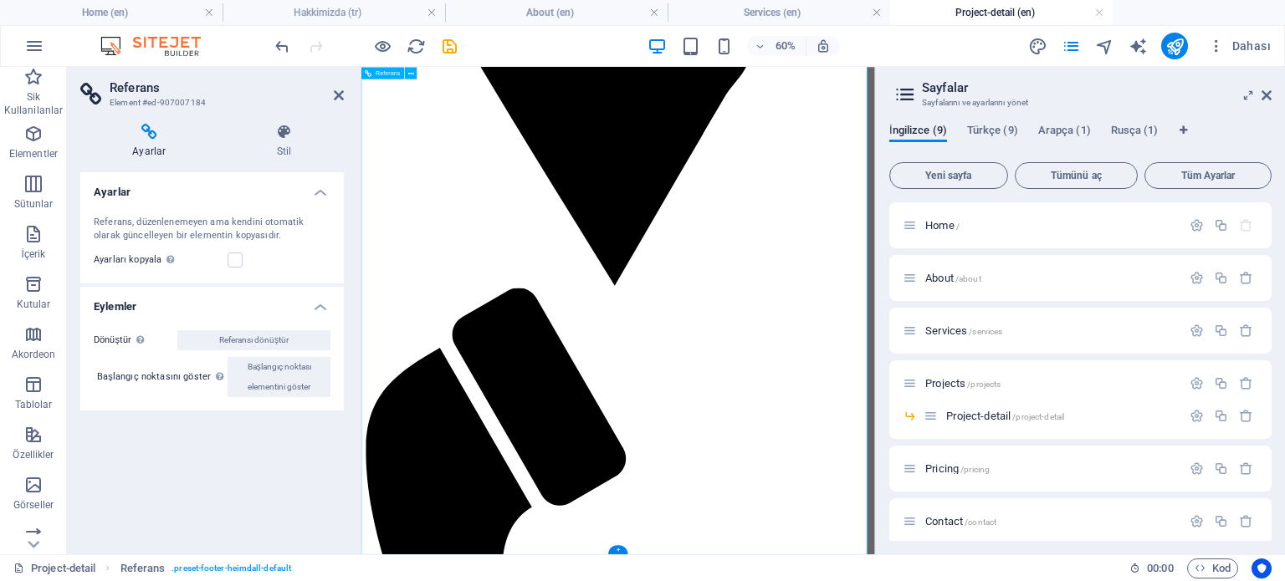
click at [247, 340] on span "Referansı dönüştür" at bounding box center [253, 340] width 69 height 20
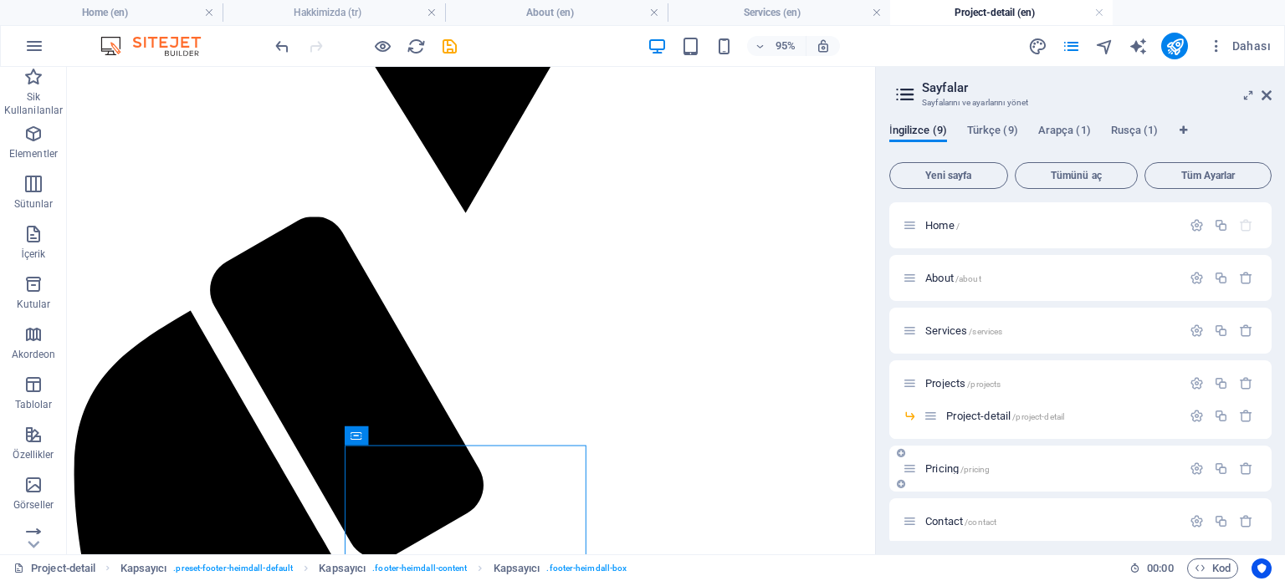
click at [947, 471] on span "Pricing /pricing" at bounding box center [957, 469] width 64 height 13
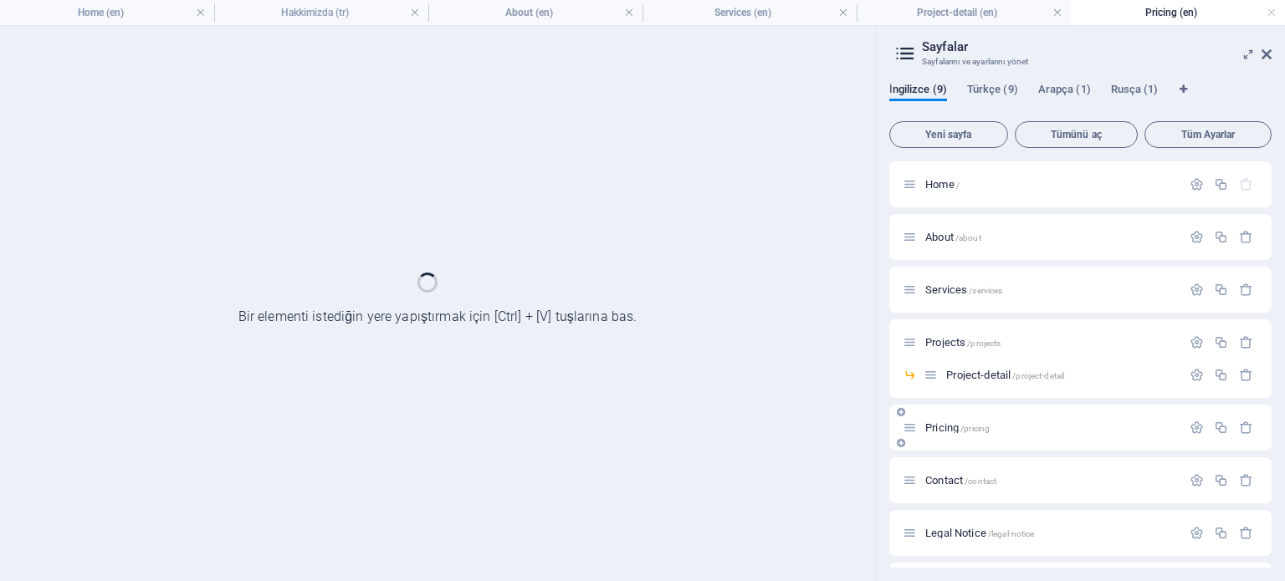
scroll to position [0, 0]
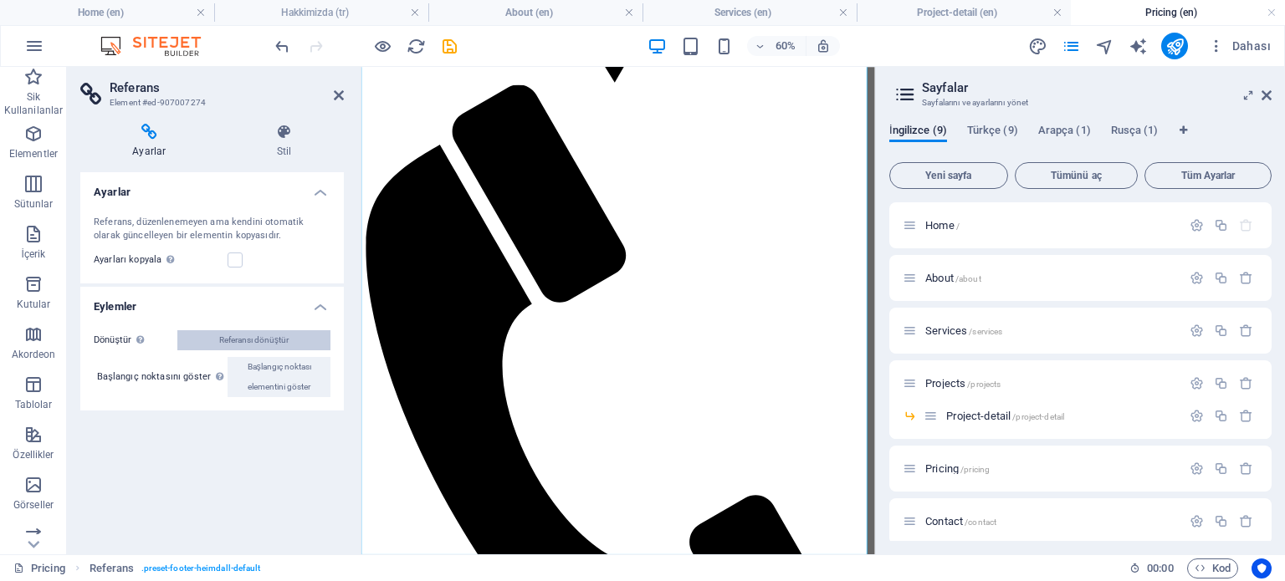
click at [248, 340] on span "Referansı dönüştür" at bounding box center [253, 340] width 69 height 20
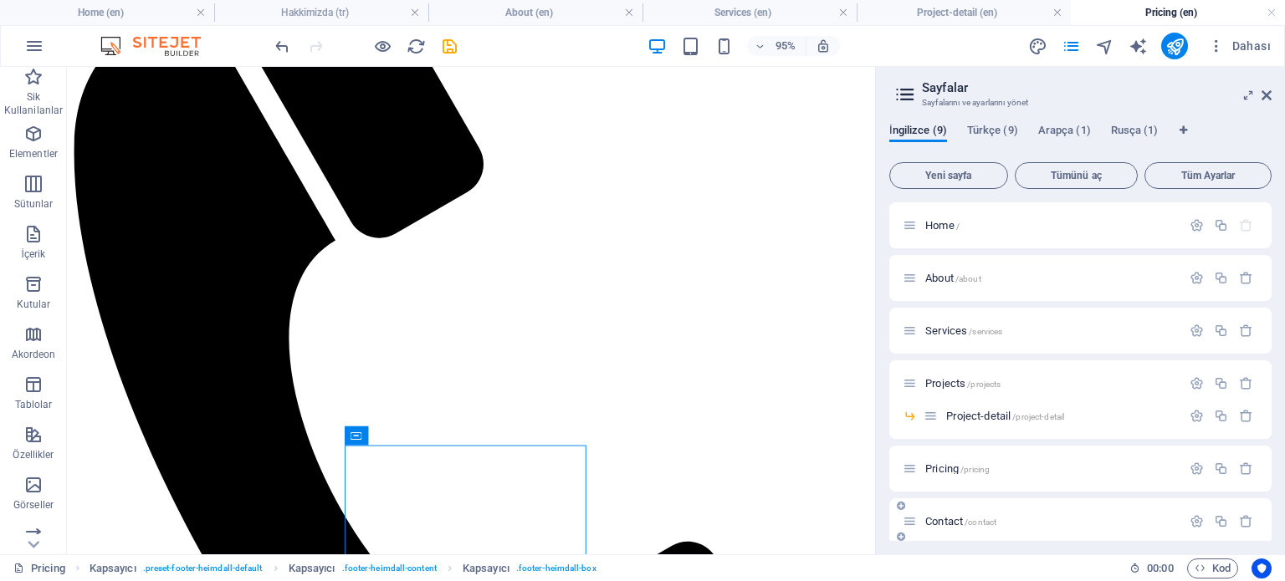
click at [929, 518] on span "Contact /contact" at bounding box center [960, 521] width 71 height 13
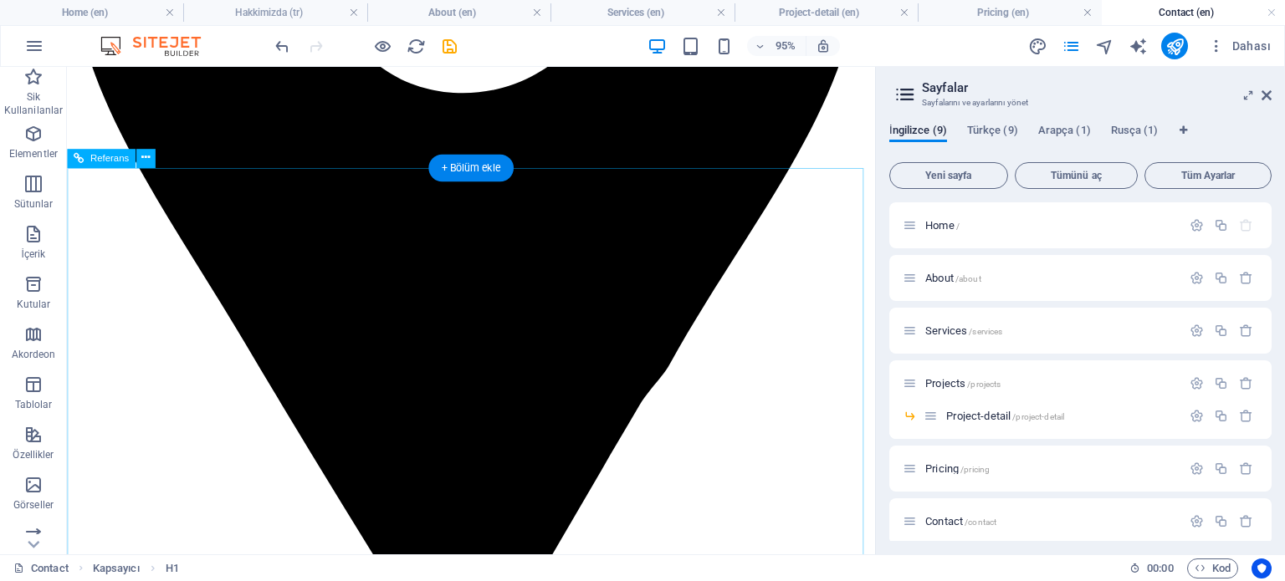
scroll to position [1587, 0]
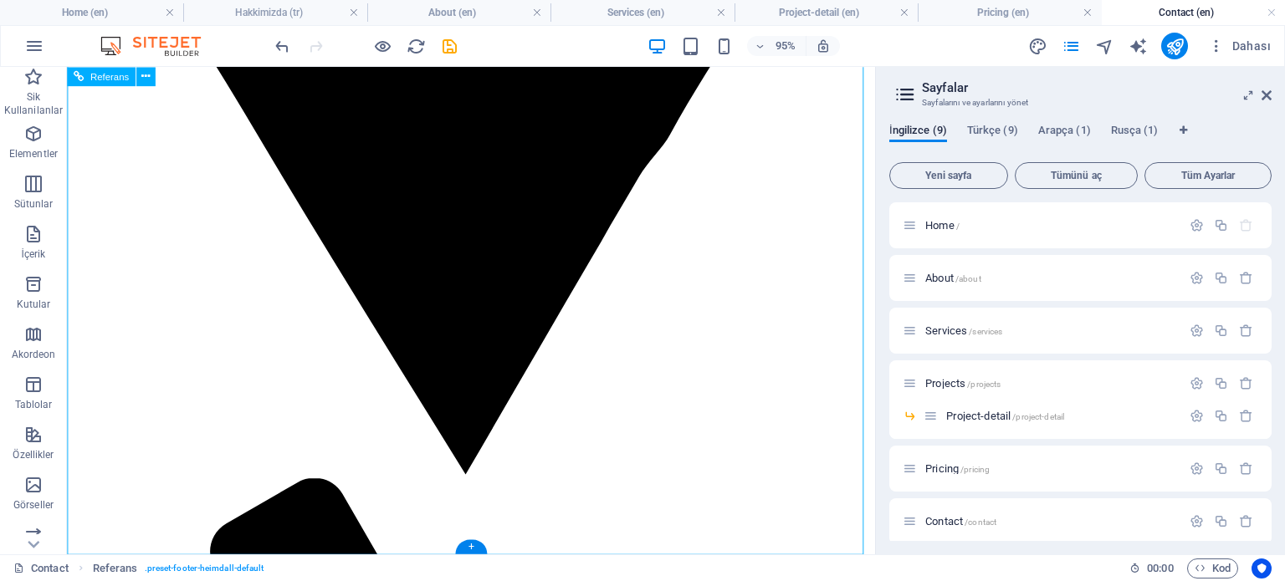
scroll to position [1287, 0]
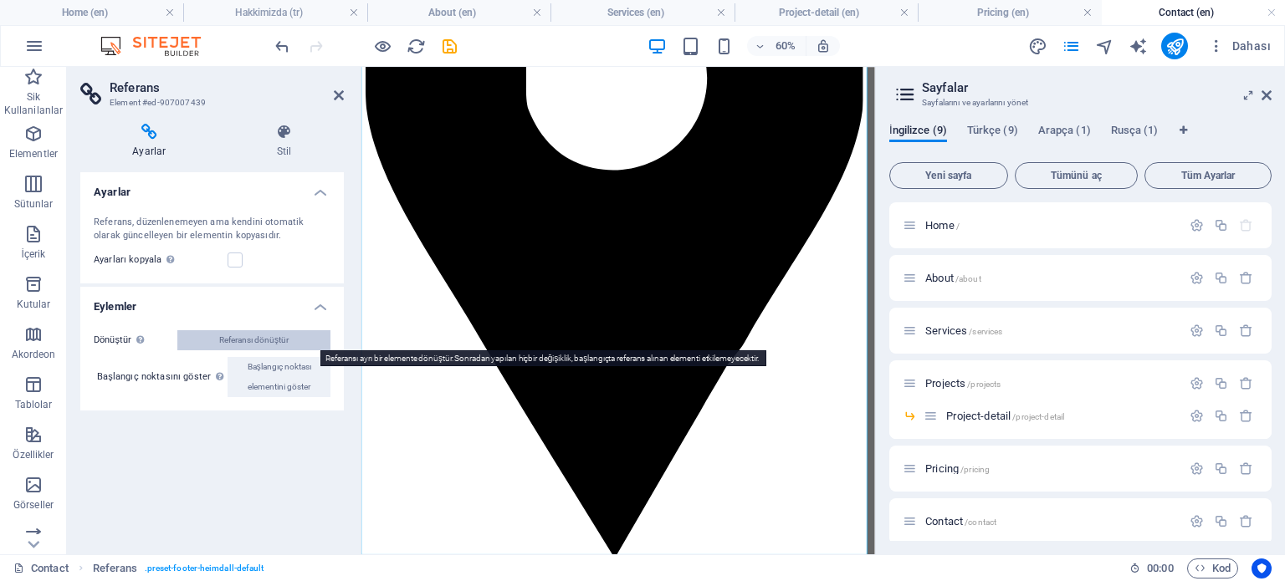
click at [271, 340] on span "Referansı dönüştür" at bounding box center [253, 340] width 69 height 20
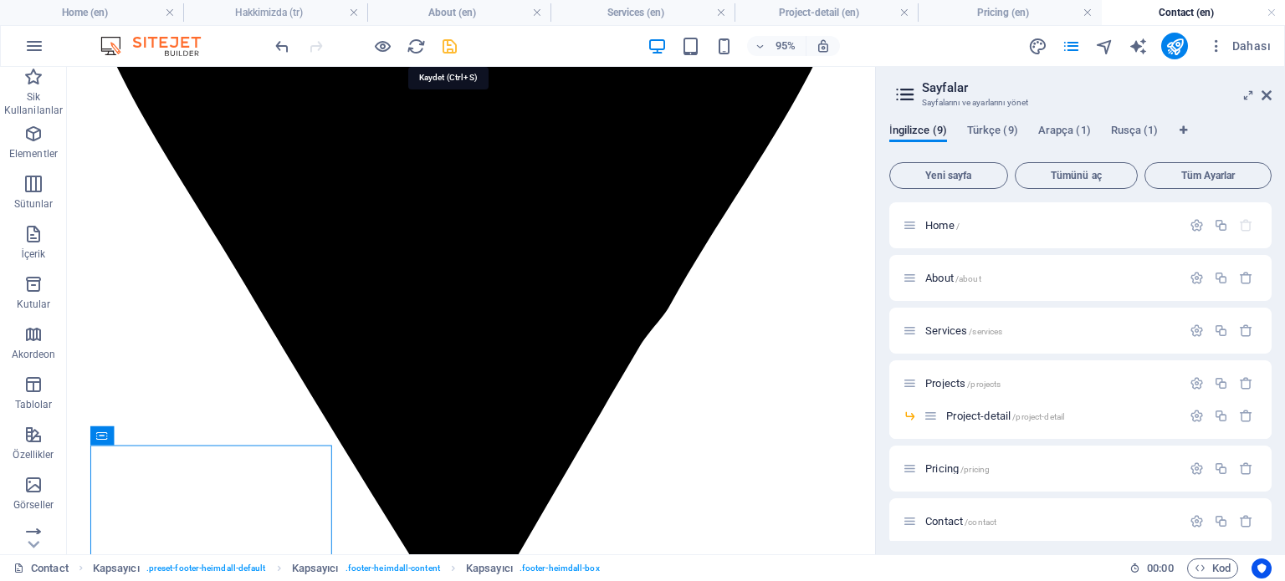
click at [441, 37] on icon "save" at bounding box center [449, 46] width 19 height 19
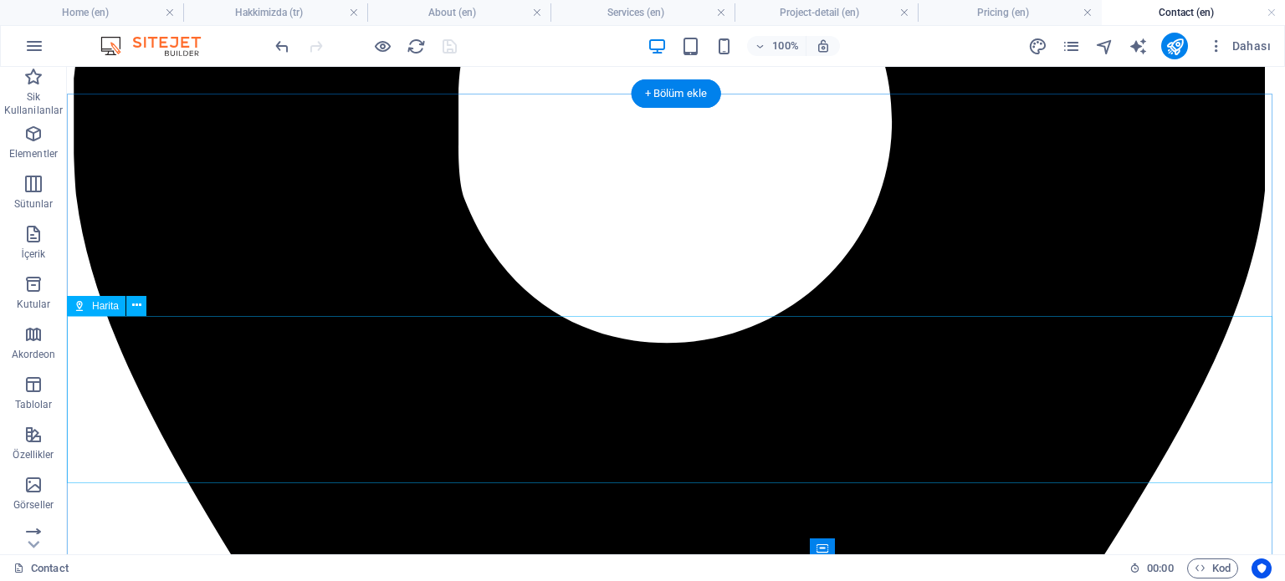
scroll to position [1194, 0]
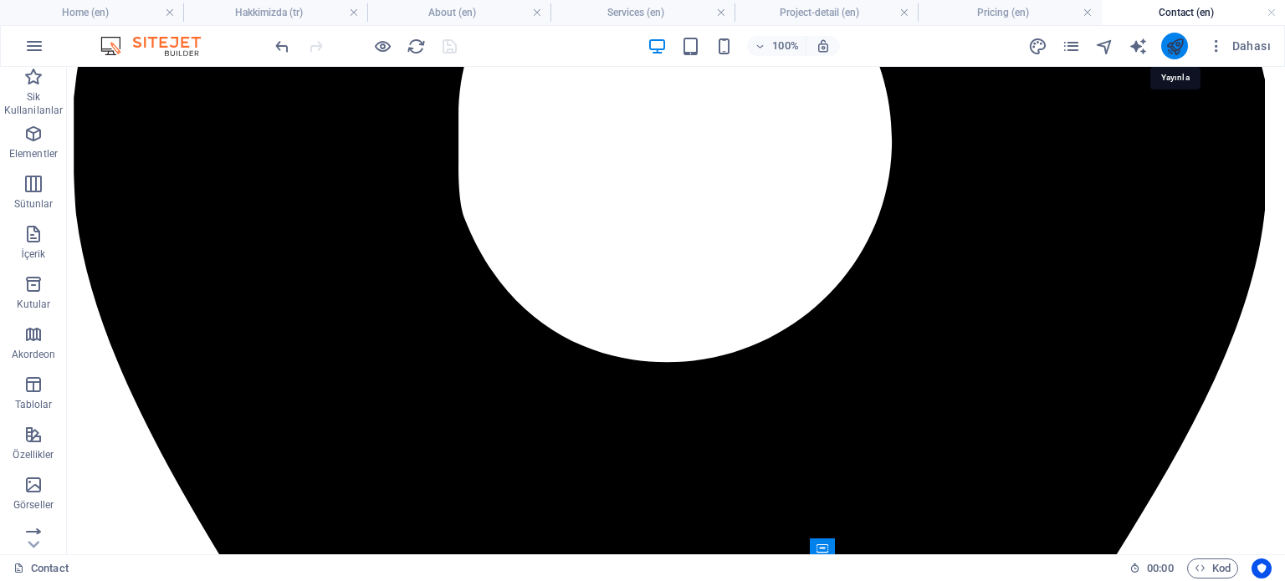
click at [1177, 49] on icon "publish" at bounding box center [1174, 46] width 19 height 19
